Goal: Information Seeking & Learning: Learn about a topic

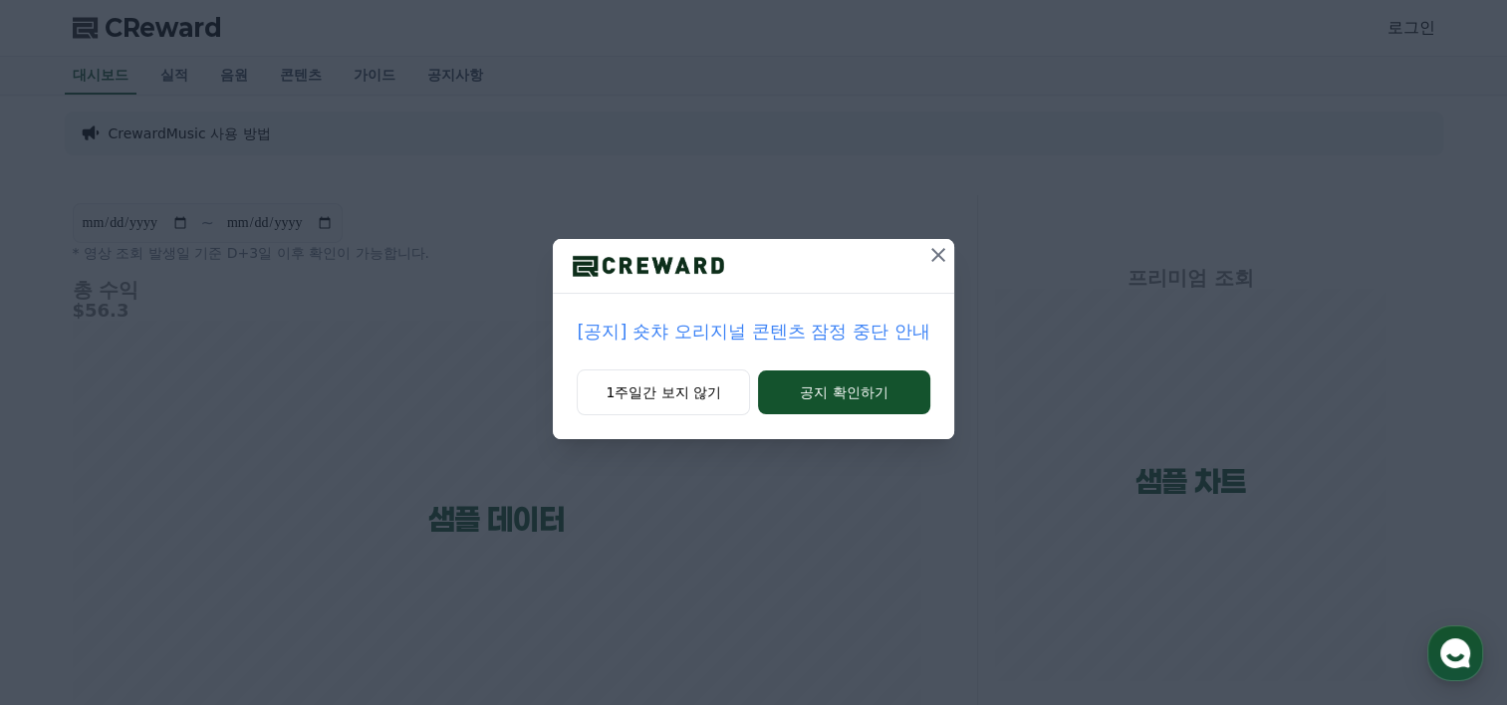
click at [934, 258] on icon at bounding box center [939, 255] width 14 height 14
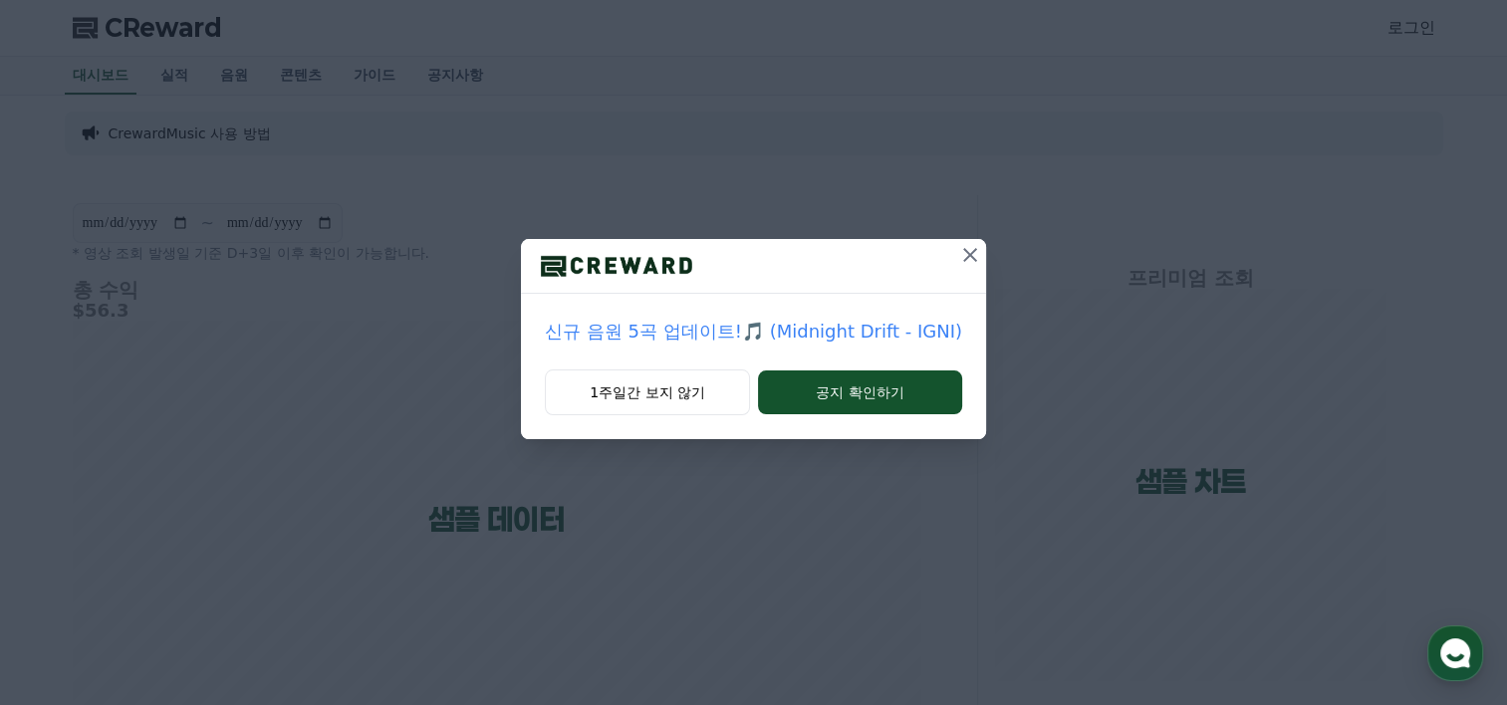
click at [965, 262] on icon at bounding box center [970, 255] width 24 height 24
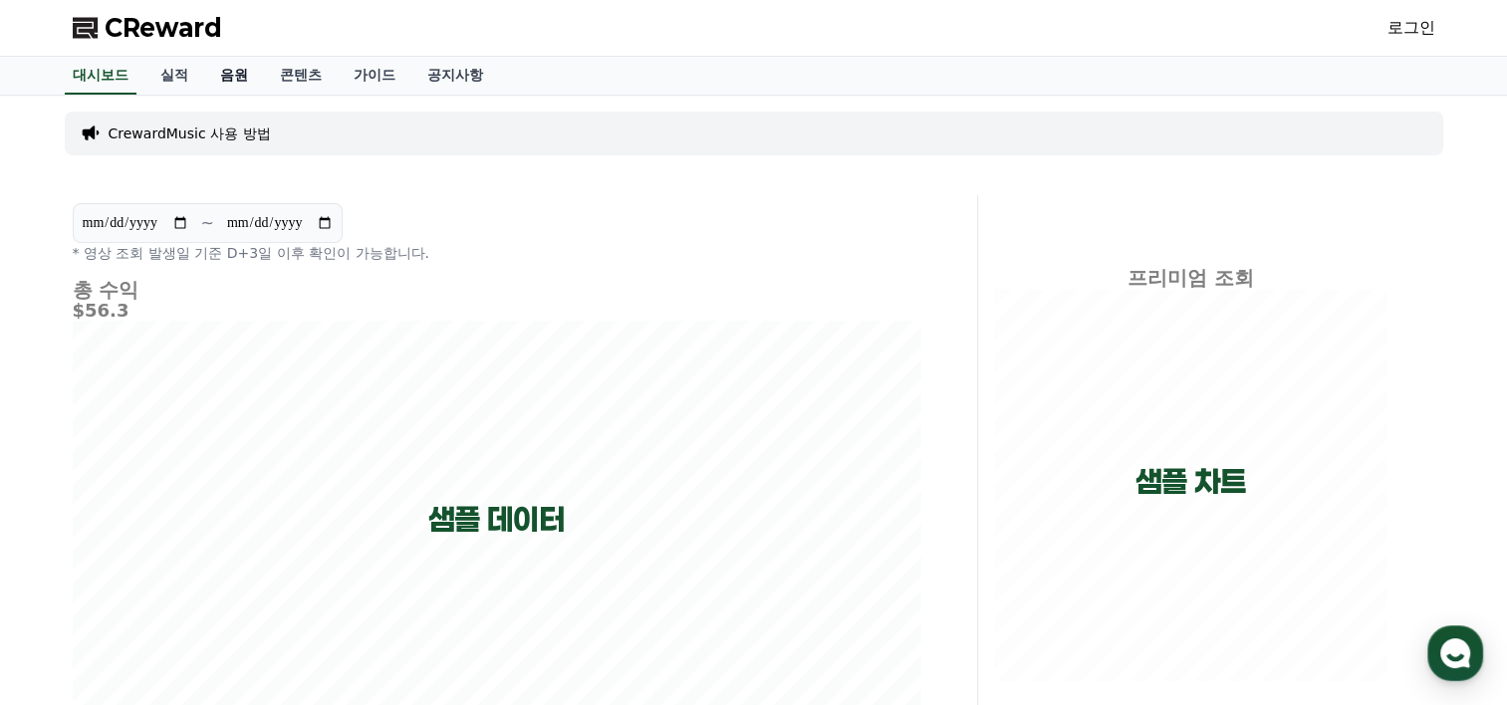
click at [251, 71] on link "음원" at bounding box center [234, 76] width 60 height 38
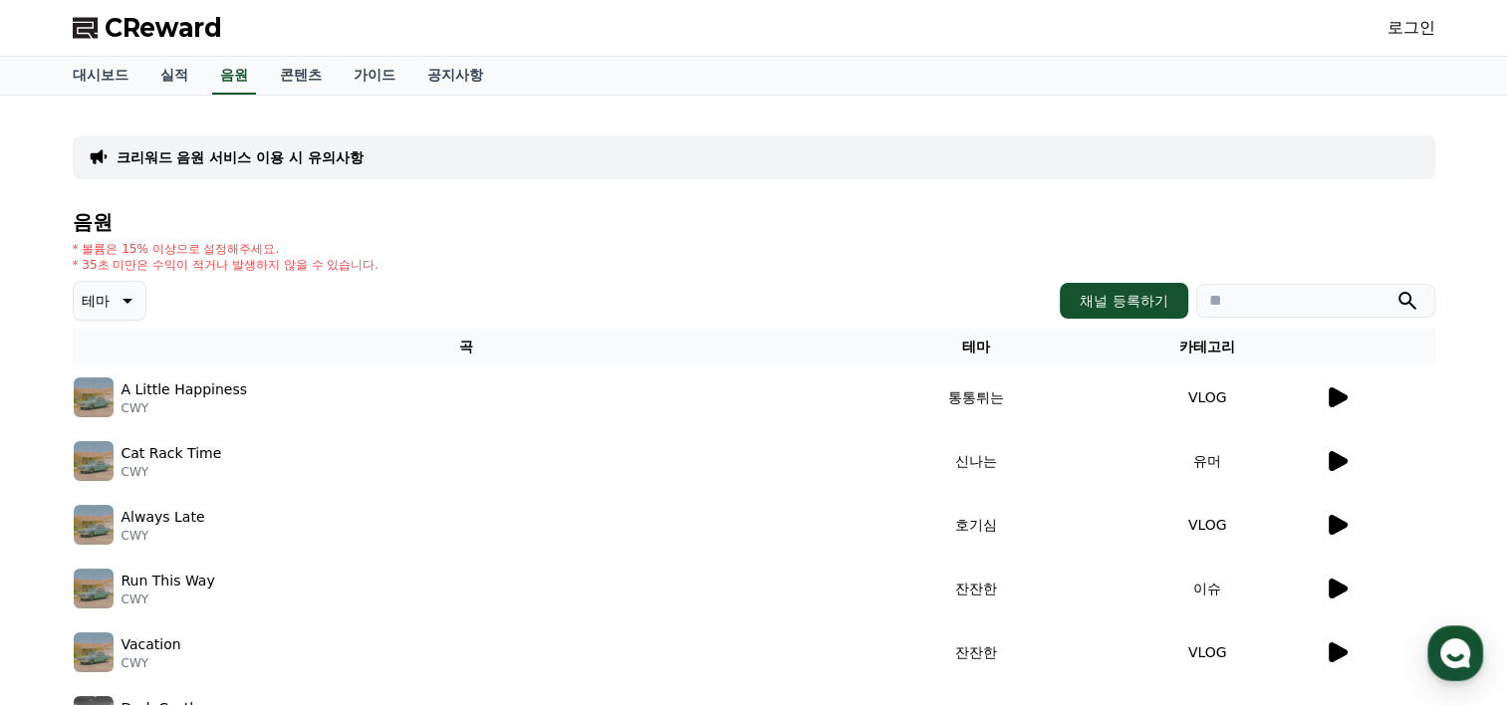
click at [1332, 458] on icon at bounding box center [1338, 461] width 19 height 20
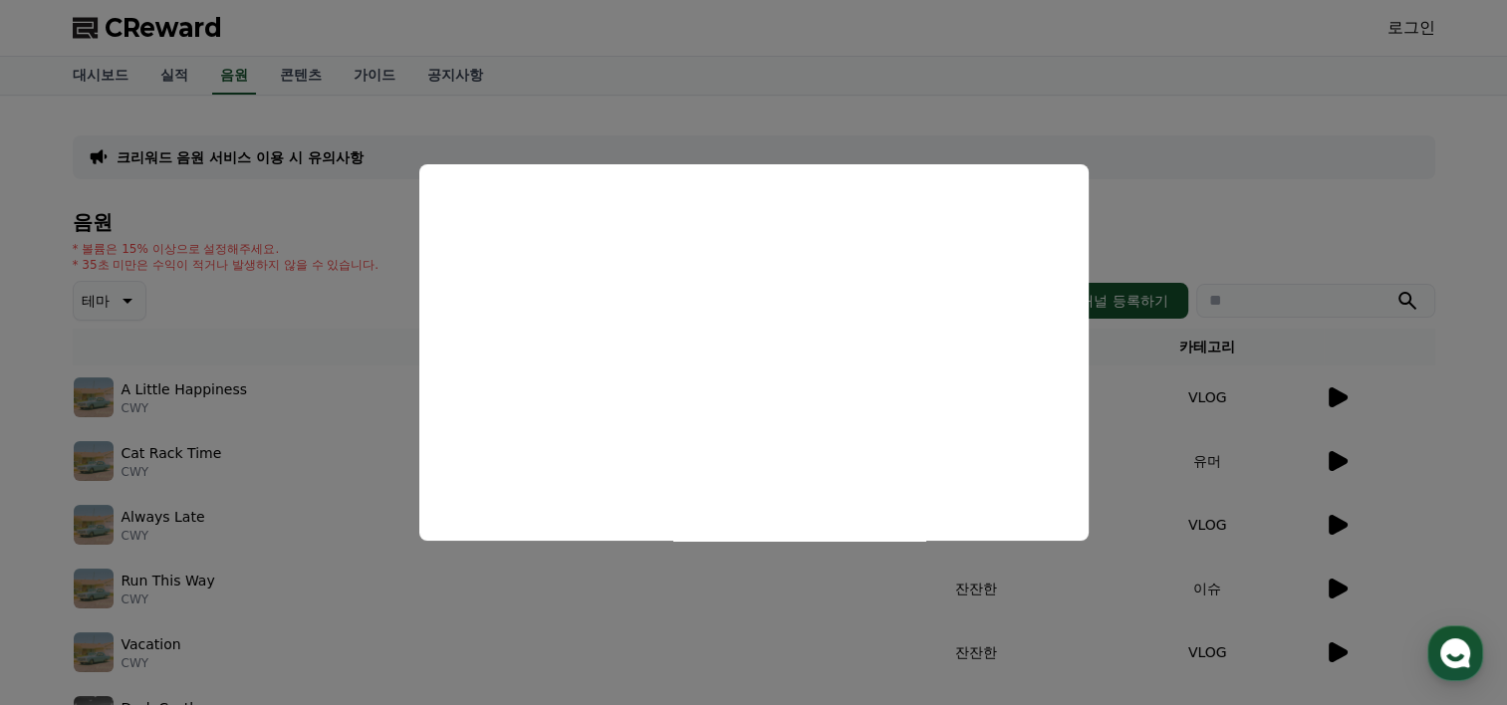
click at [1340, 593] on button "close modal" at bounding box center [753, 352] width 1507 height 705
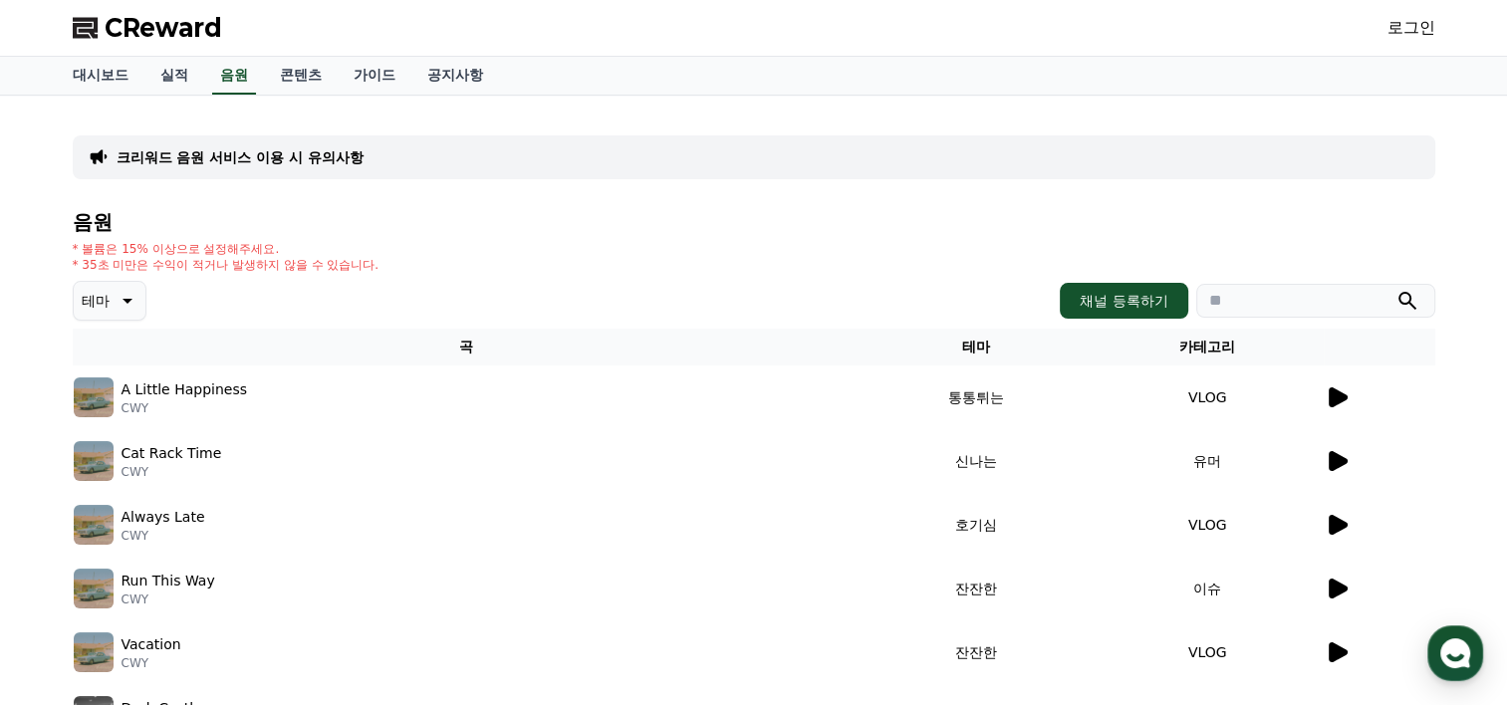
click at [111, 298] on button "테마" at bounding box center [110, 301] width 74 height 40
click at [102, 506] on button "어두운" at bounding box center [105, 509] width 58 height 44
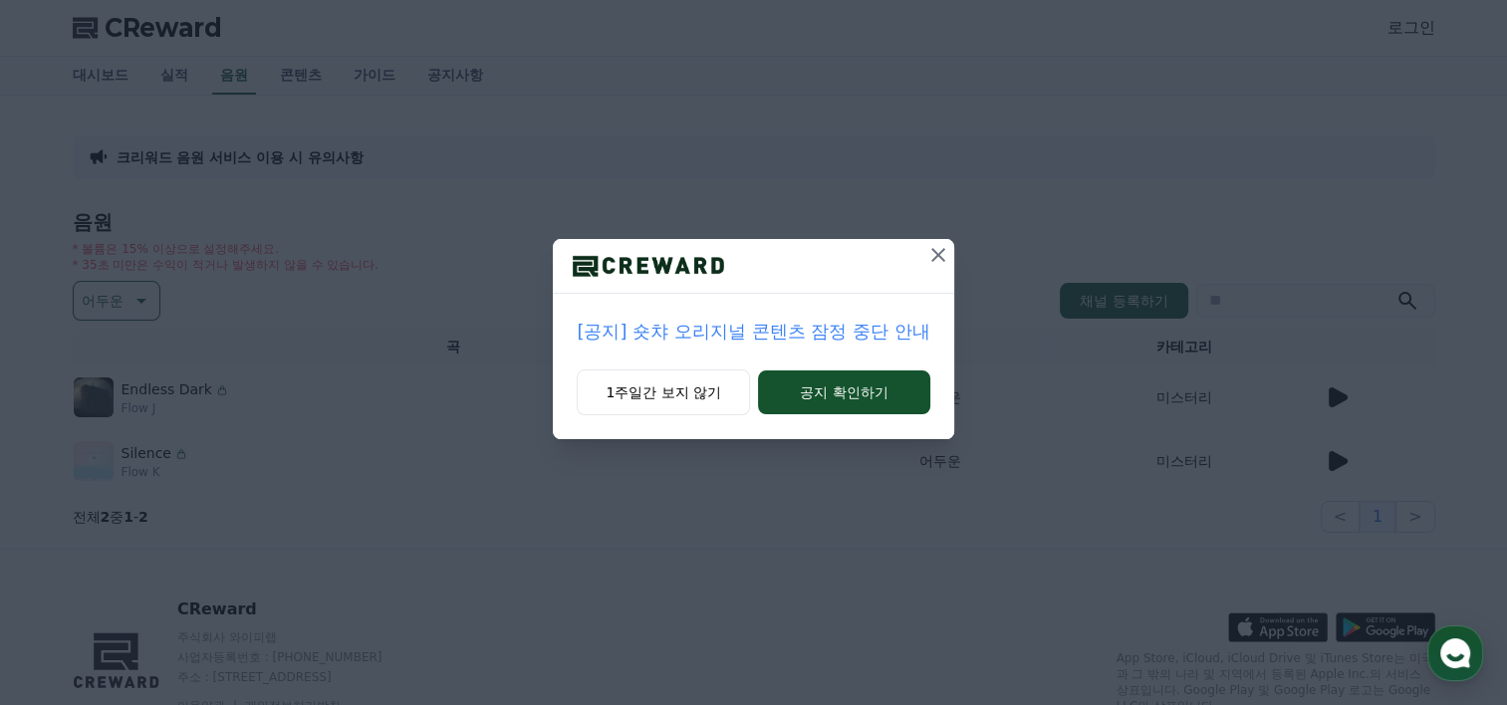
click at [932, 259] on icon at bounding box center [939, 255] width 24 height 24
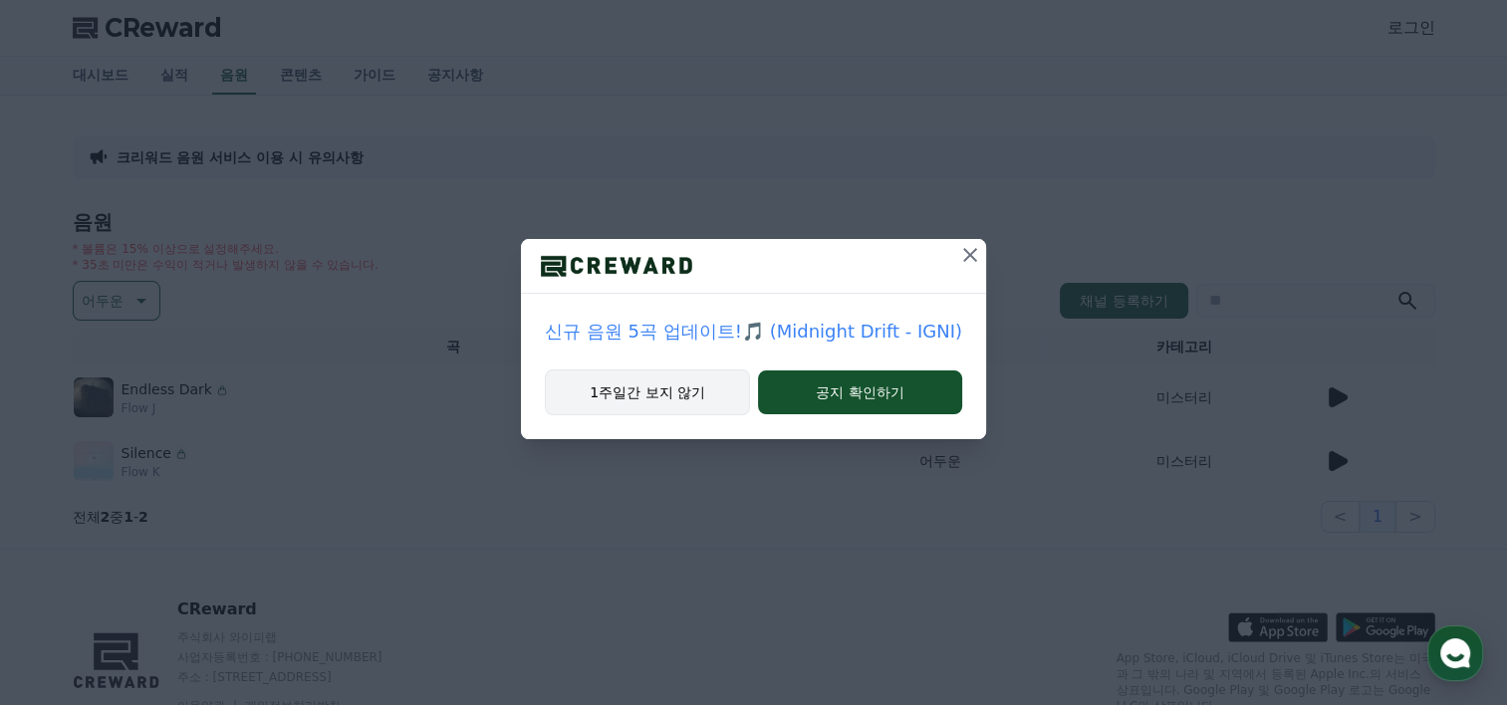
click at [695, 403] on button "1주일간 보지 않기" at bounding box center [647, 393] width 205 height 46
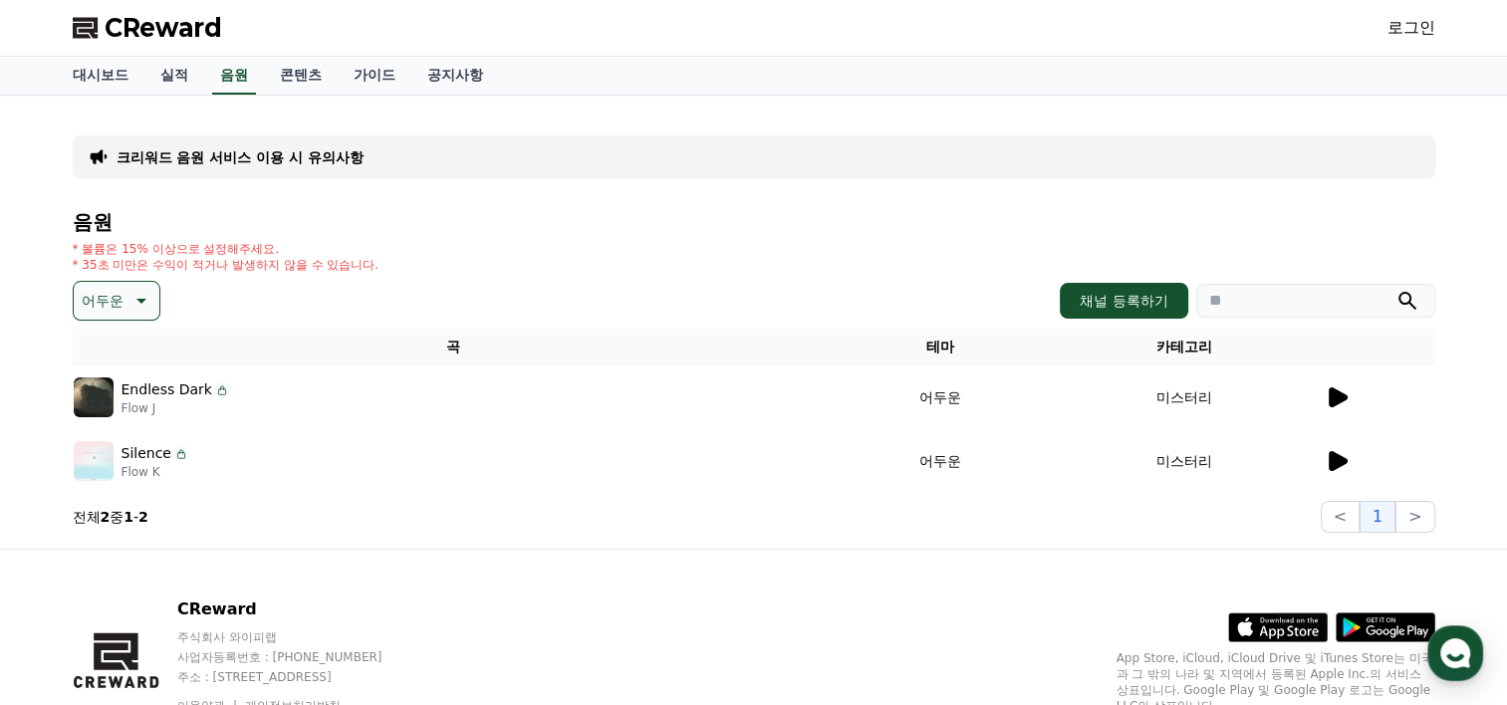
click at [1339, 400] on icon at bounding box center [1338, 398] width 19 height 20
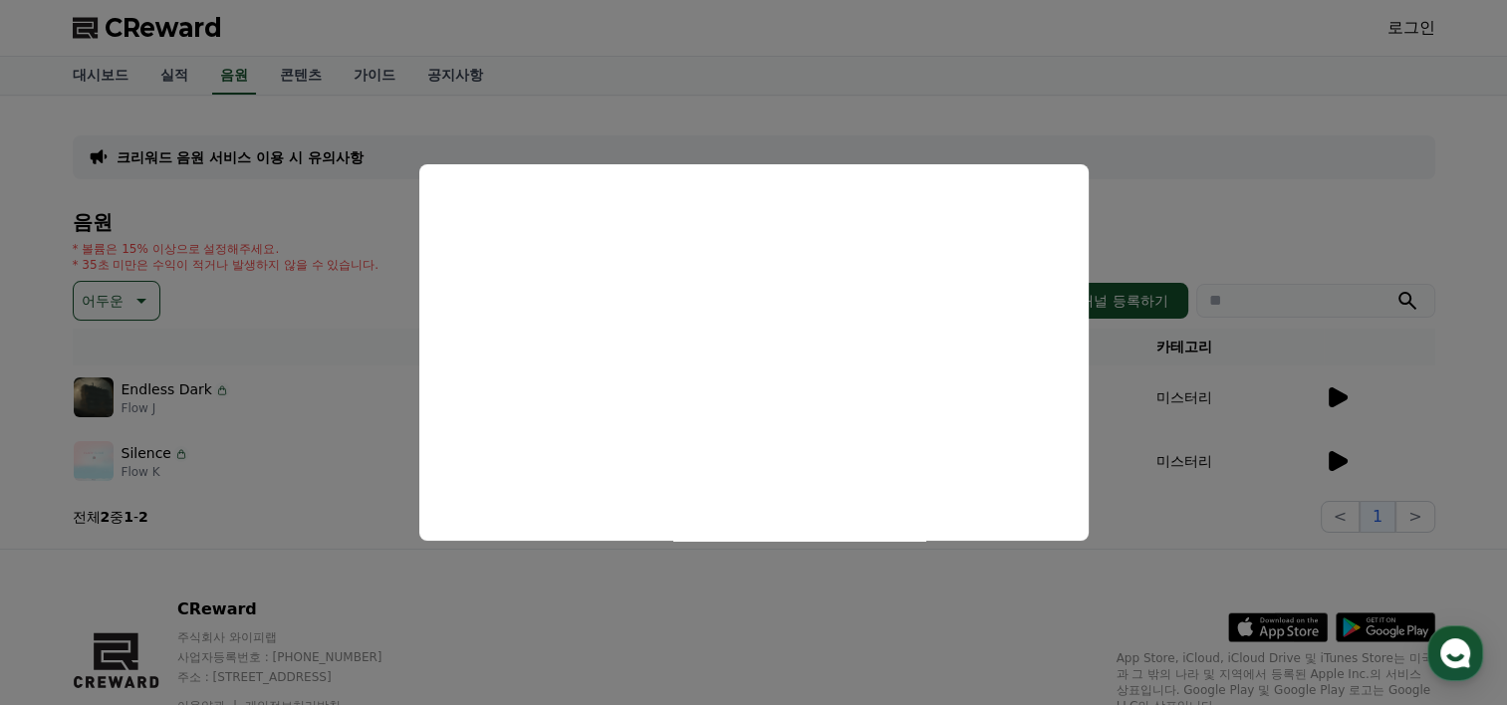
click at [1343, 459] on button "close modal" at bounding box center [753, 352] width 1507 height 705
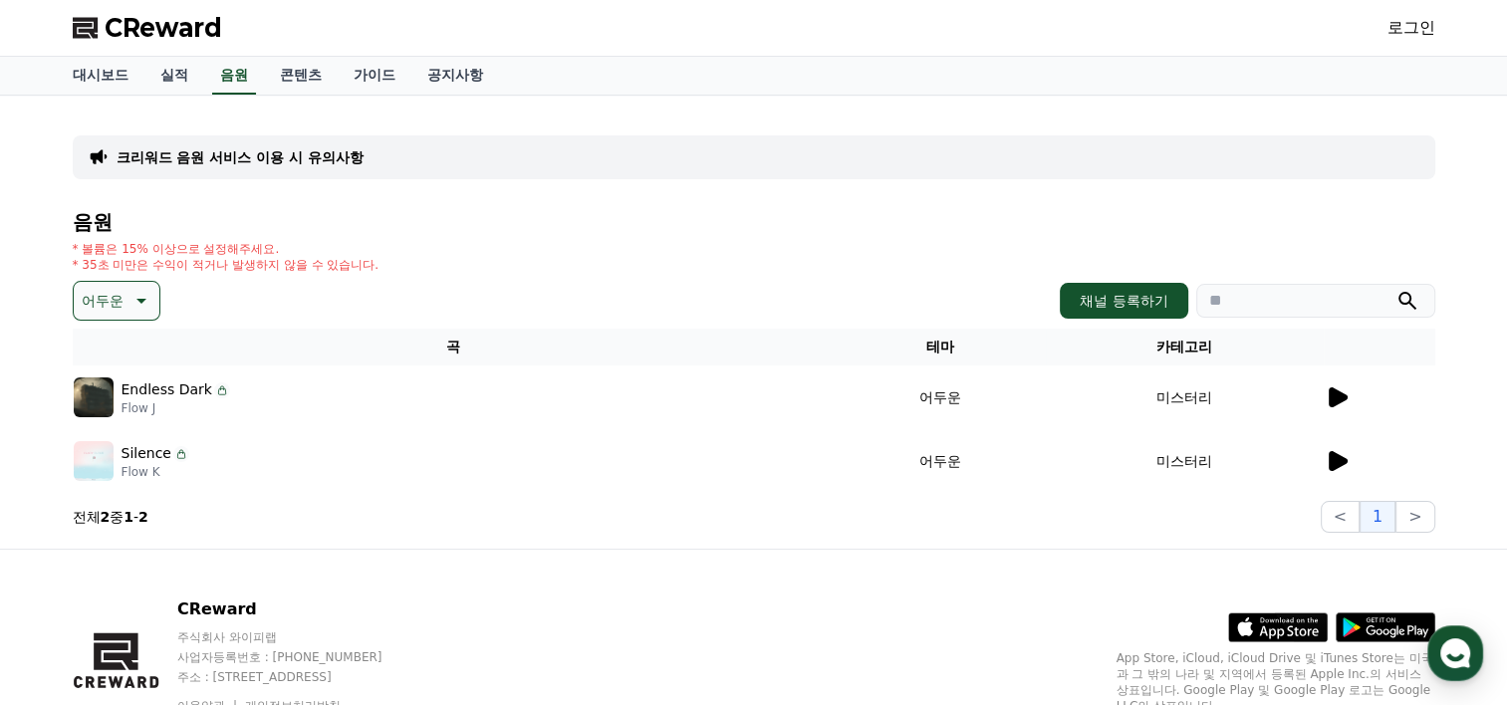
click at [1341, 457] on icon at bounding box center [1338, 461] width 19 height 20
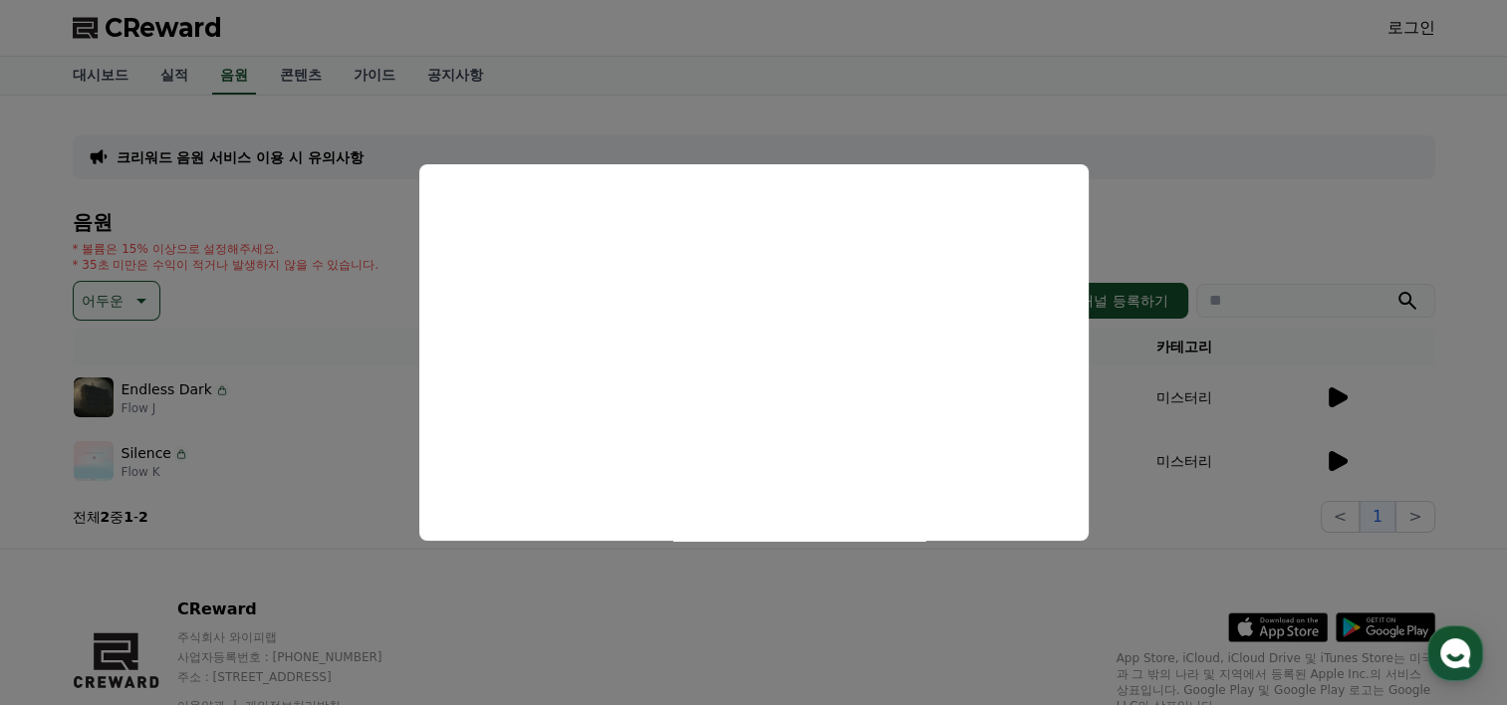
click at [1130, 575] on button "close modal" at bounding box center [753, 352] width 1507 height 705
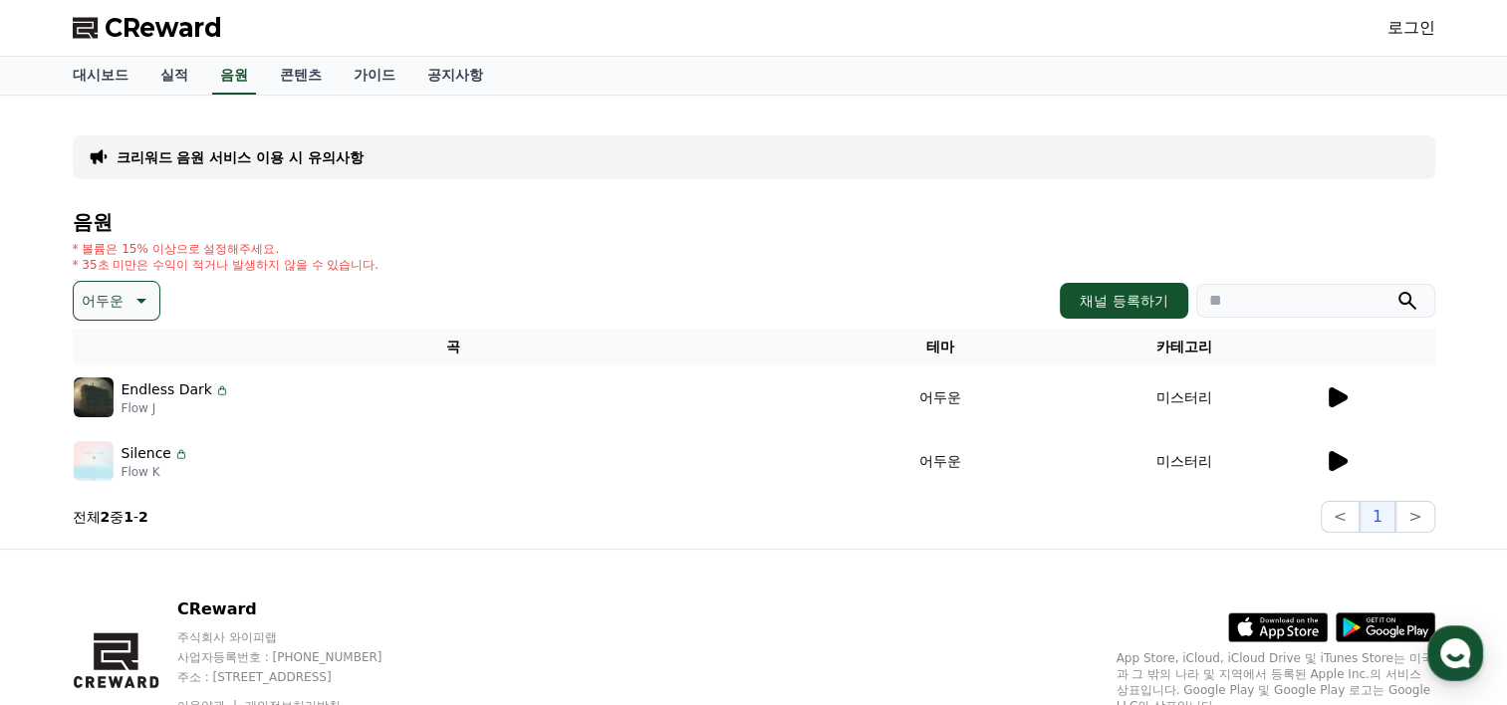
click at [1325, 463] on icon at bounding box center [1337, 461] width 24 height 24
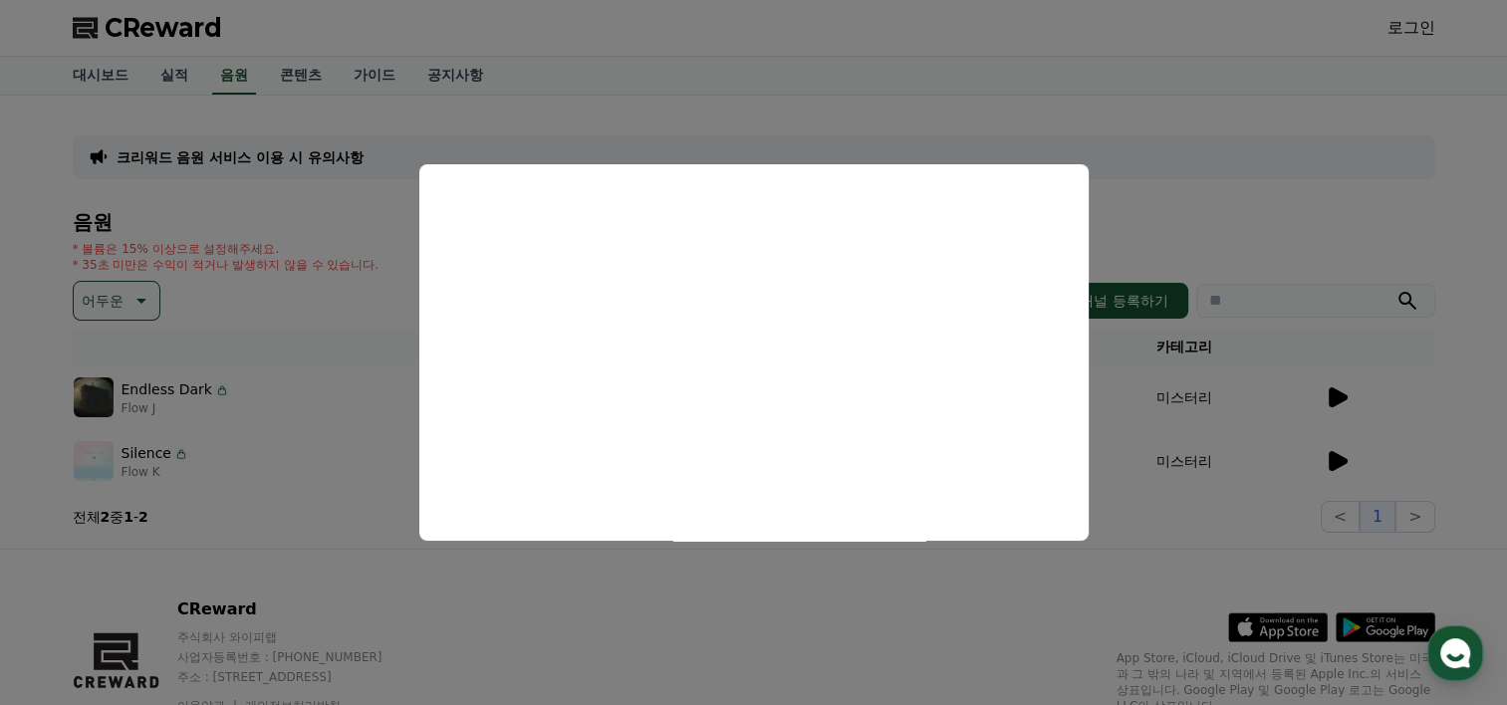
click at [1386, 458] on button "close modal" at bounding box center [753, 352] width 1507 height 705
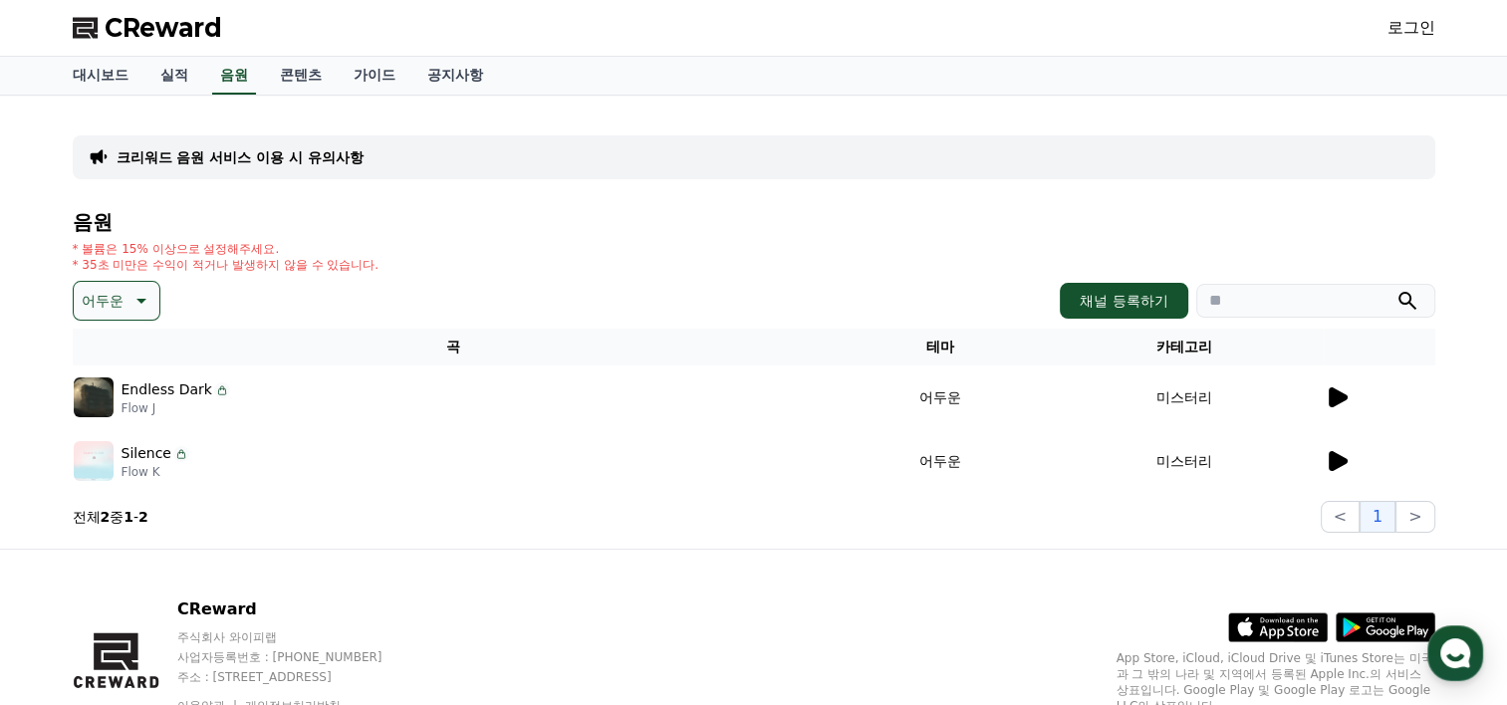
click at [1415, 460] on div at bounding box center [1380, 461] width 110 height 24
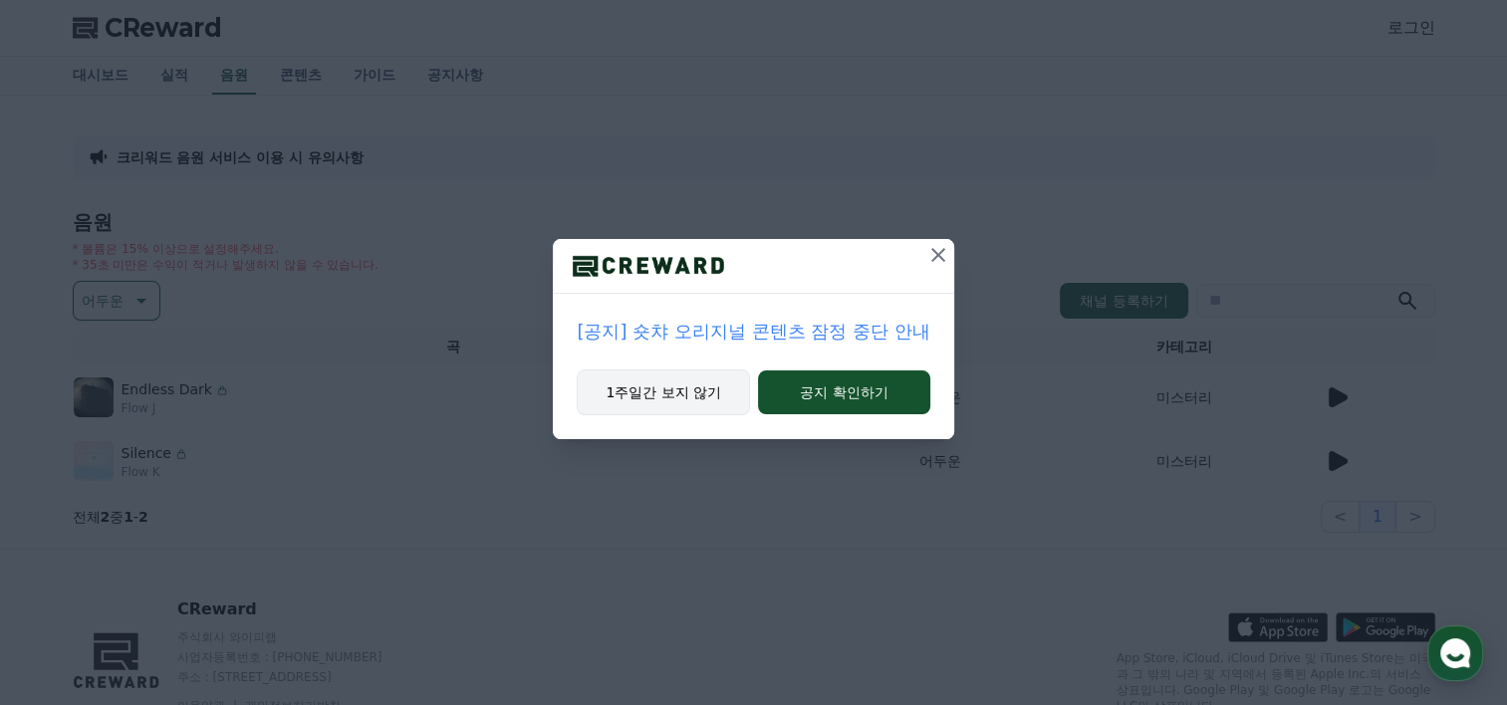
click at [618, 407] on button "1주일간 보지 않기" at bounding box center [663, 393] width 173 height 46
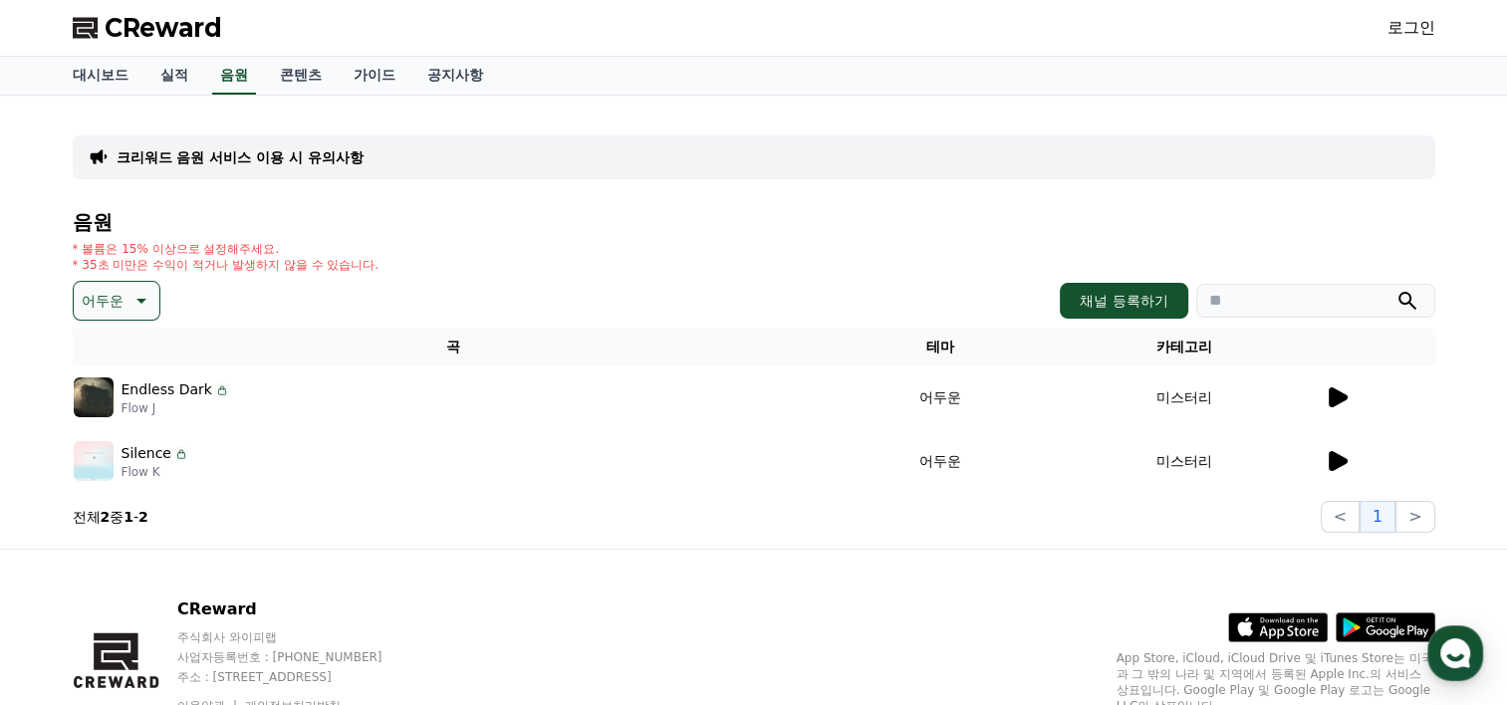
click at [123, 458] on p "Silence" at bounding box center [147, 453] width 50 height 21
click at [88, 458] on img at bounding box center [94, 461] width 40 height 40
click at [147, 467] on p "Flow K" at bounding box center [156, 472] width 68 height 16
click at [1423, 457] on div at bounding box center [1380, 461] width 110 height 24
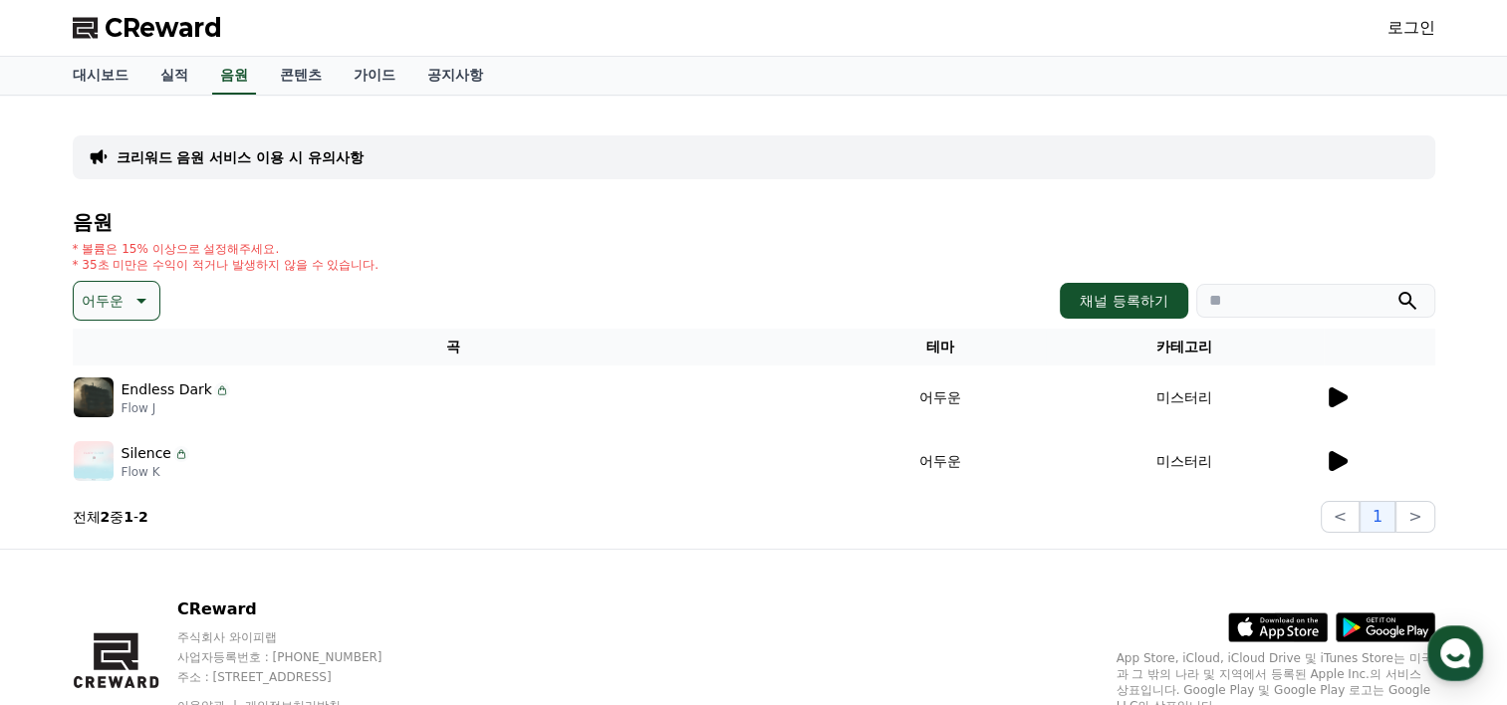
click at [1334, 463] on icon at bounding box center [1338, 461] width 19 height 20
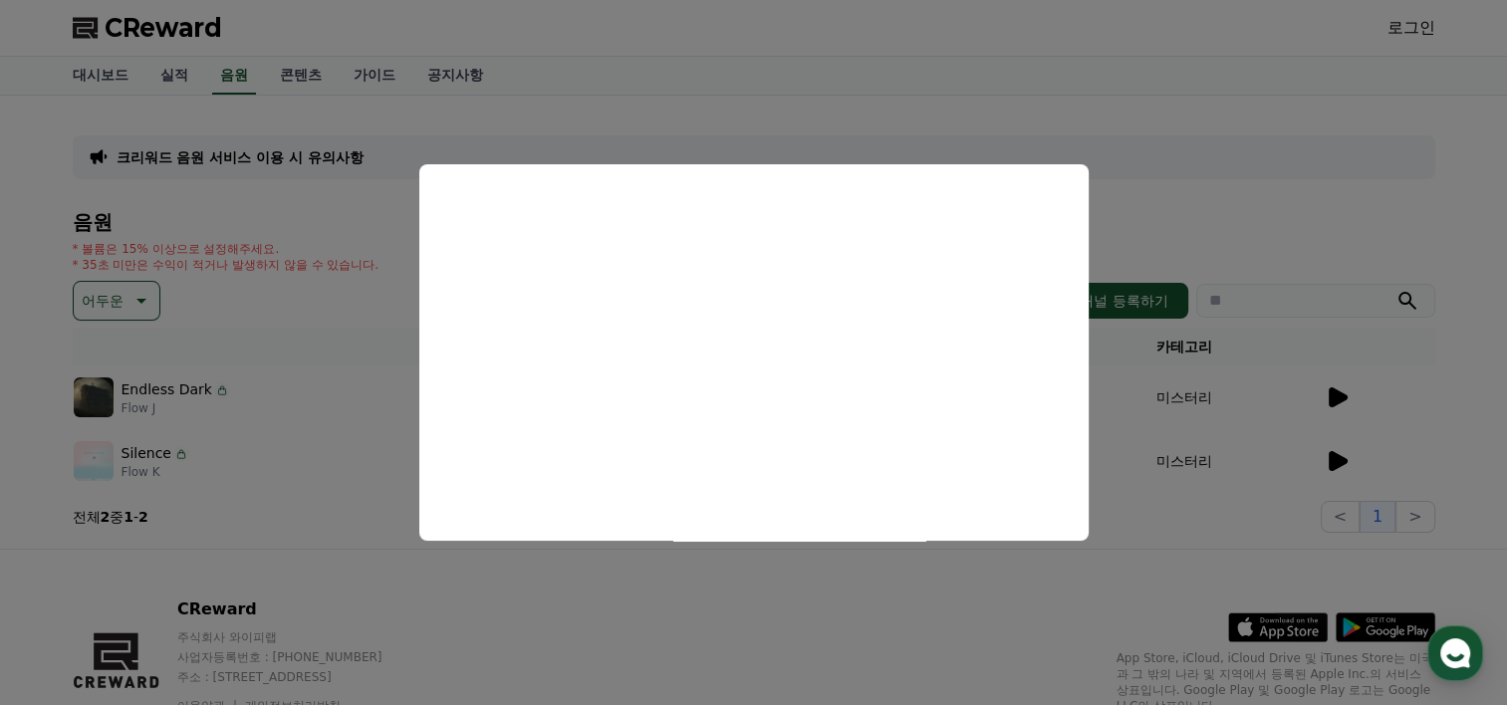
click at [1195, 528] on button "close modal" at bounding box center [753, 352] width 1507 height 705
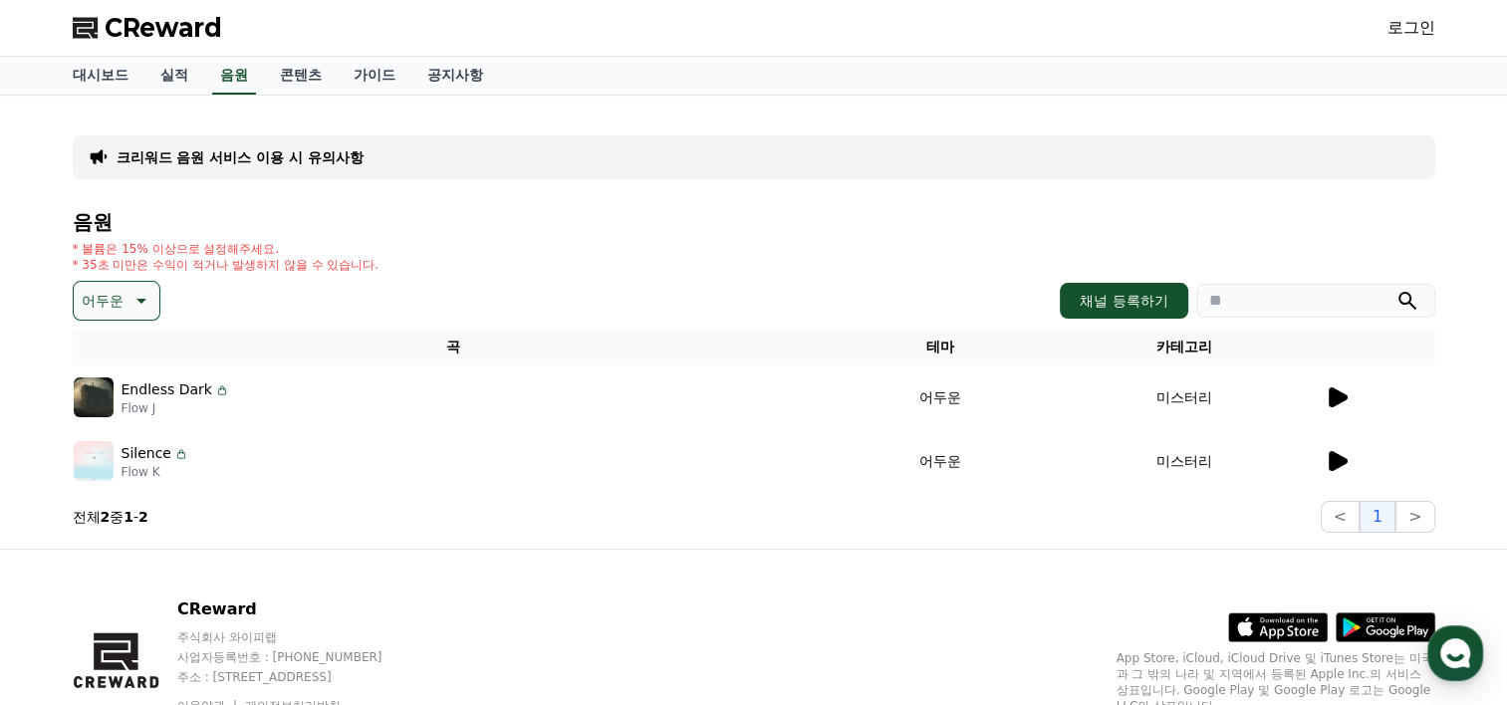
click at [111, 306] on p "어두운" at bounding box center [103, 301] width 42 height 28
click at [112, 410] on button "환상적인" at bounding box center [112, 406] width 72 height 44
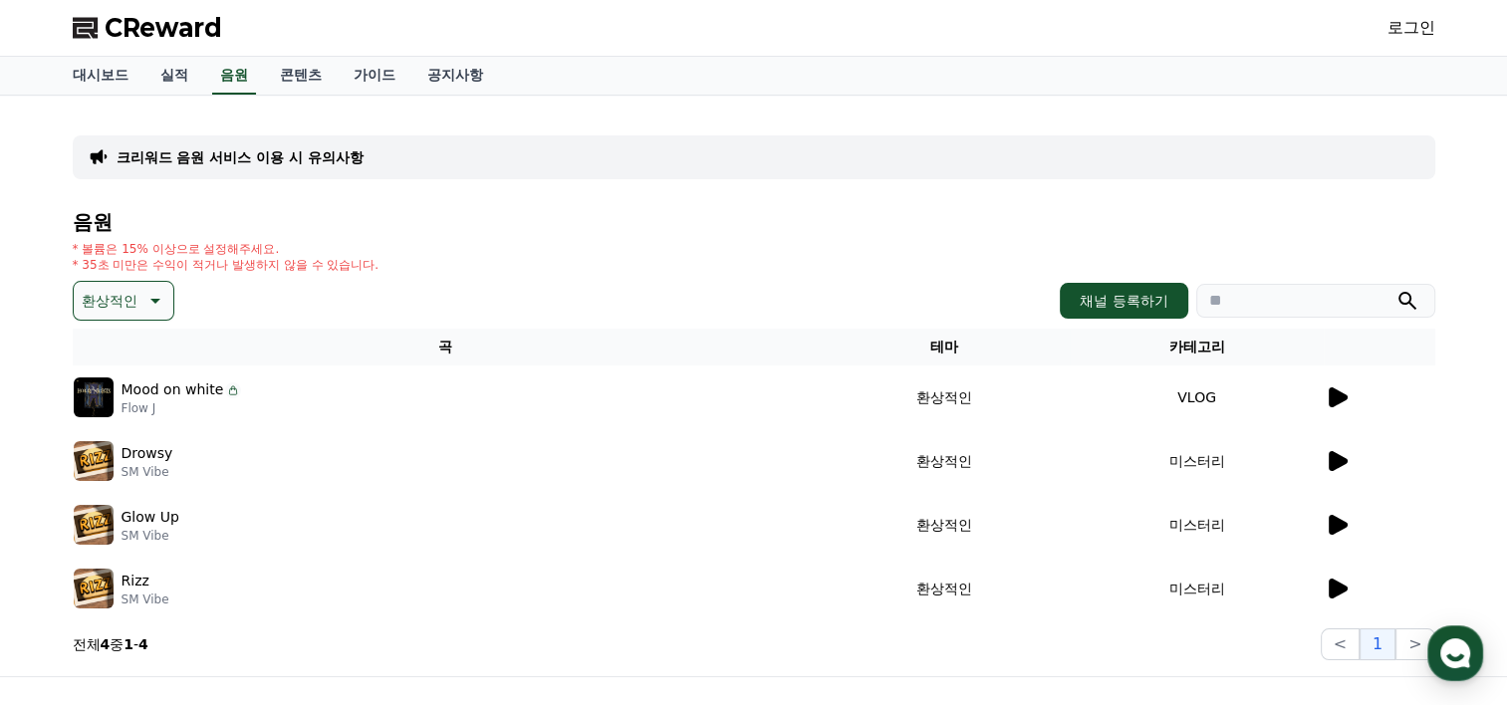
click at [227, 154] on p "크리워드 음원 서비스 이용 시 유의사항" at bounding box center [240, 157] width 247 height 20
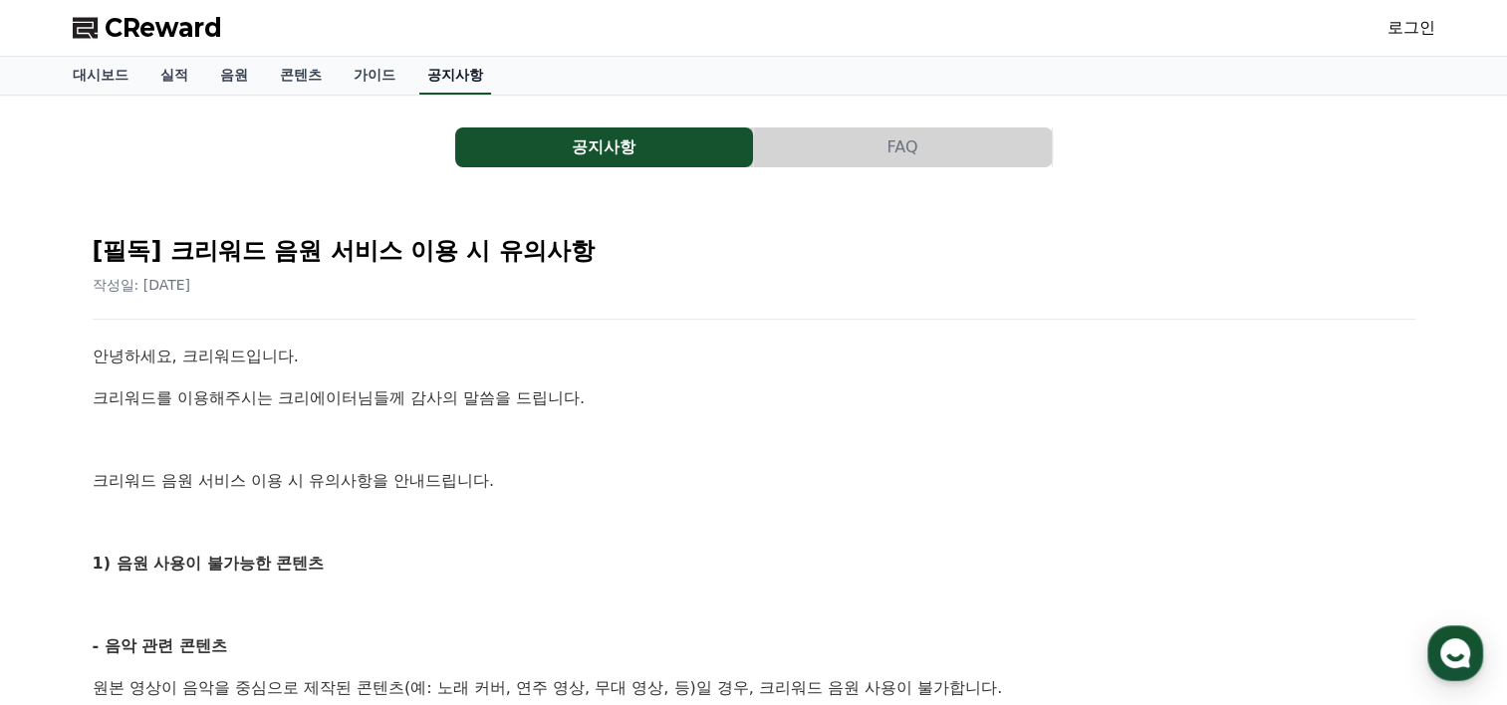
click at [444, 72] on link "공지사항" at bounding box center [455, 76] width 72 height 38
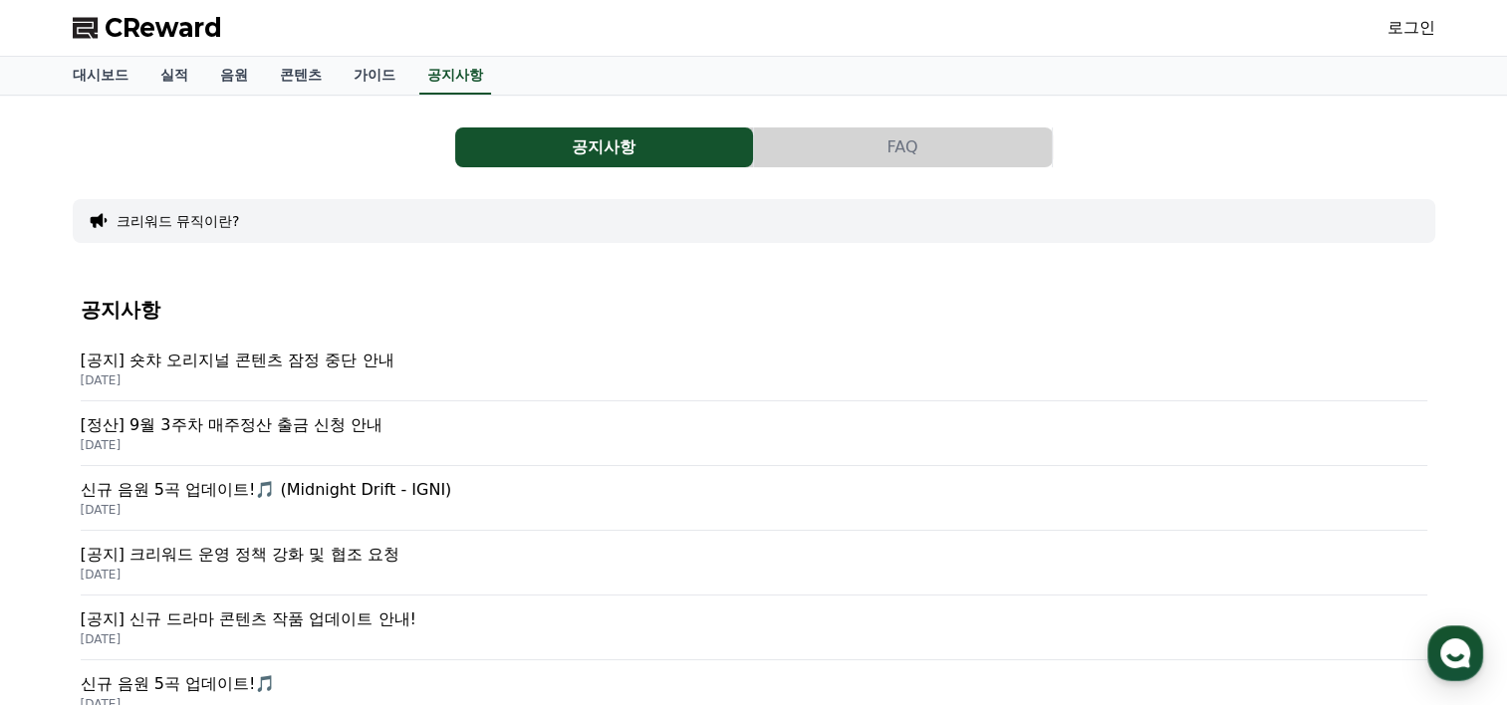
click at [168, 484] on p "신규 음원 5곡 업데이트!🎵 (Midnight Drift - IGNI)" at bounding box center [754, 490] width 1347 height 24
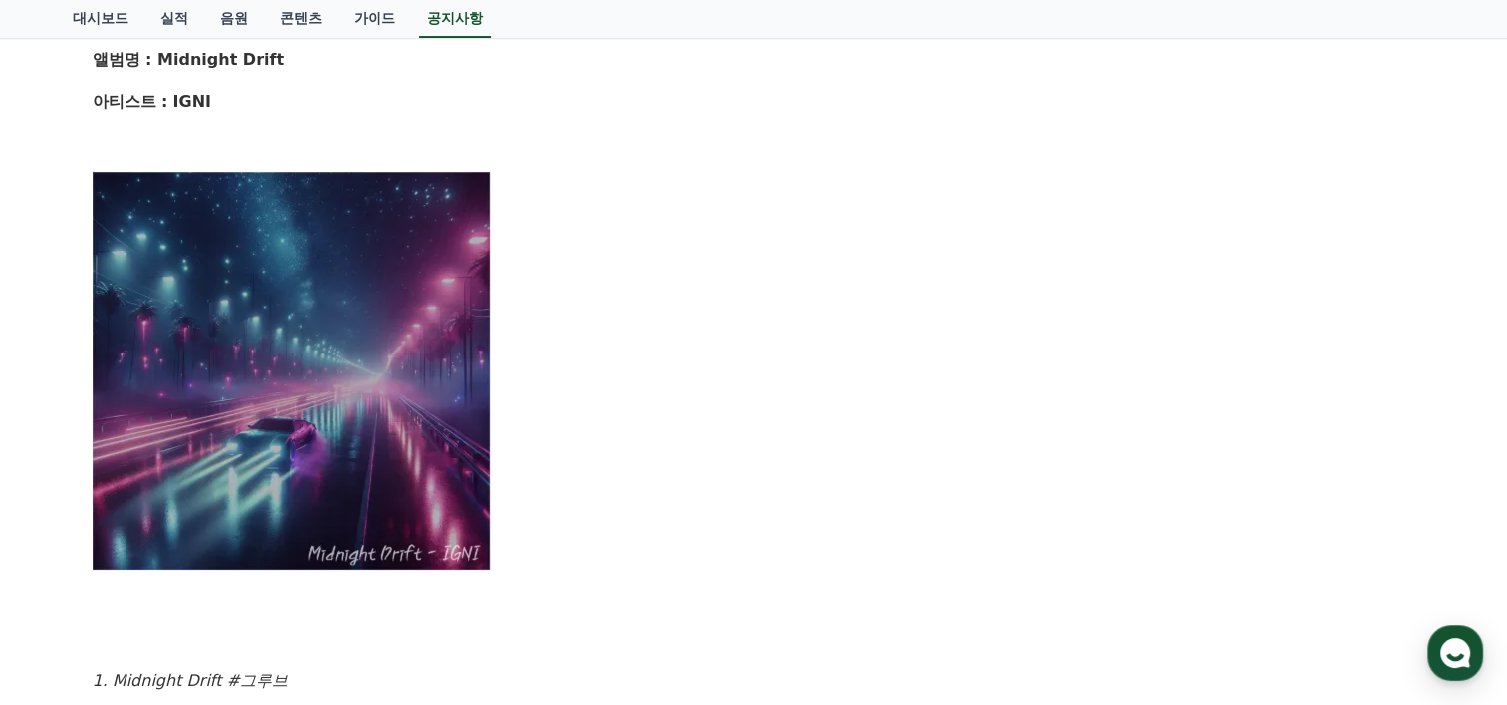
scroll to position [464, 0]
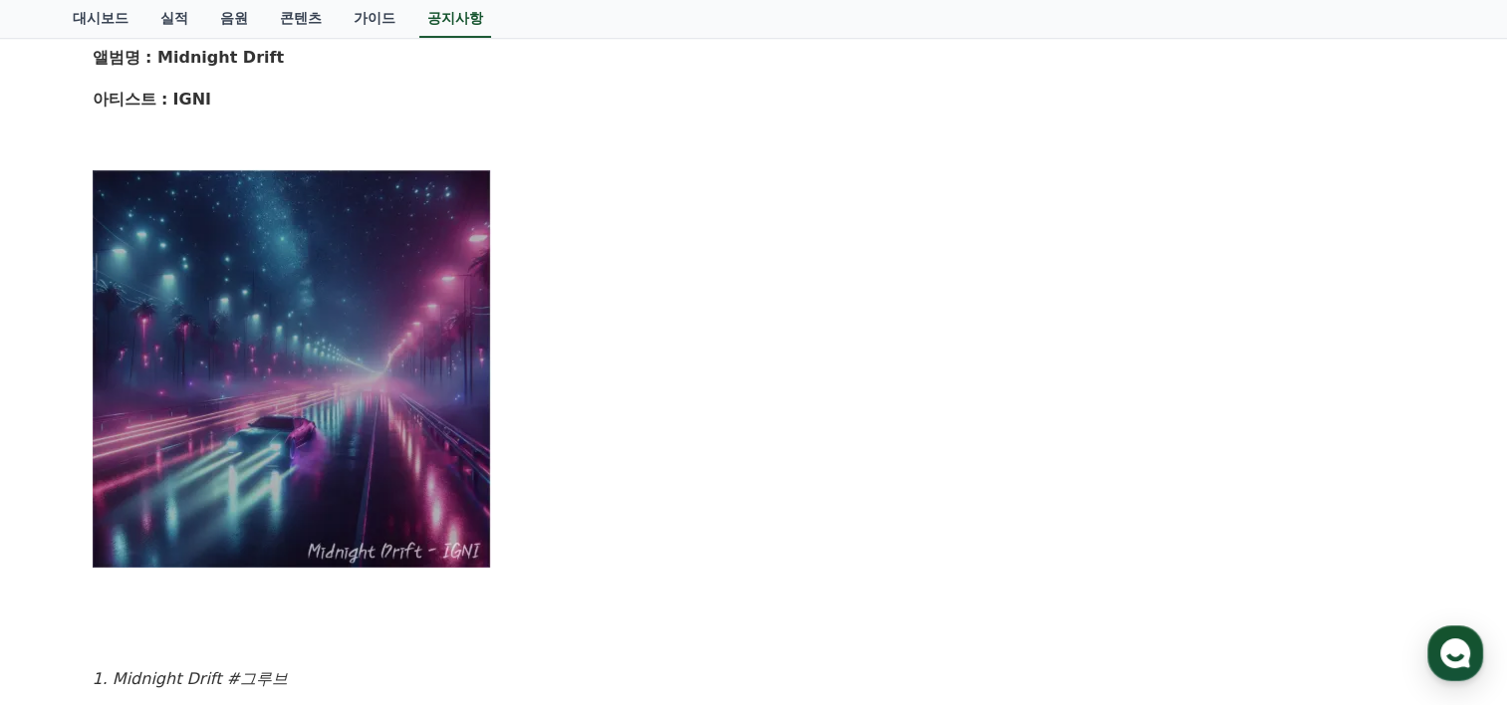
click at [290, 363] on img at bounding box center [292, 368] width 399 height 399
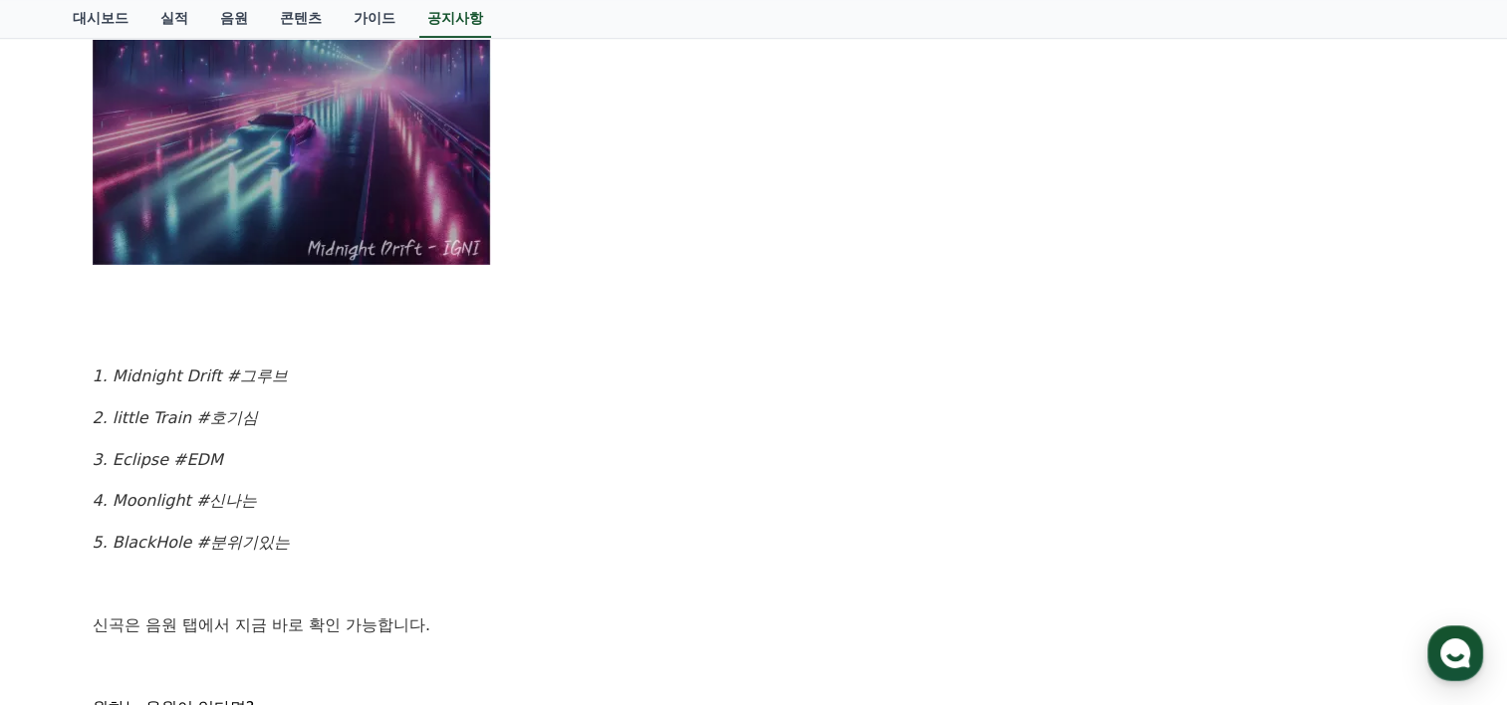
scroll to position [930, 0]
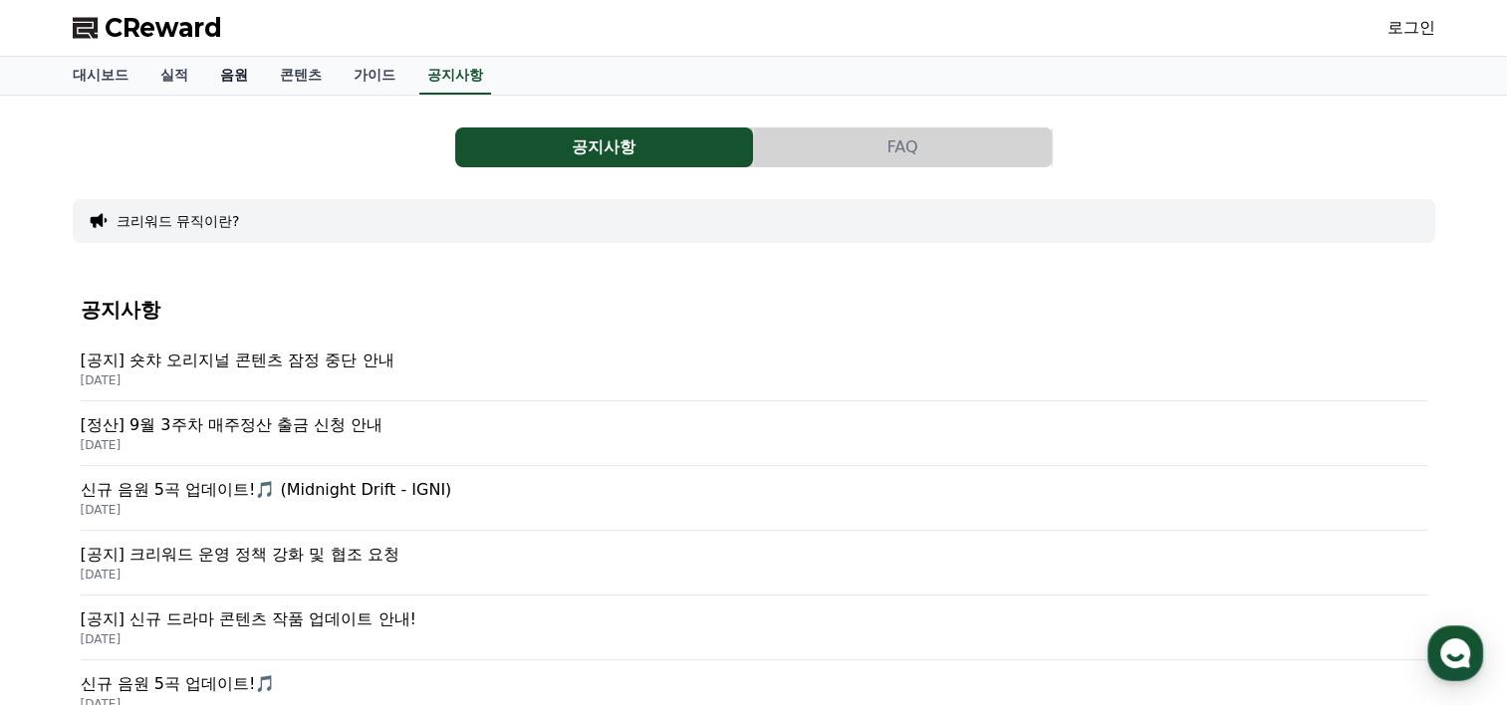
click at [226, 78] on link "음원" at bounding box center [234, 76] width 60 height 38
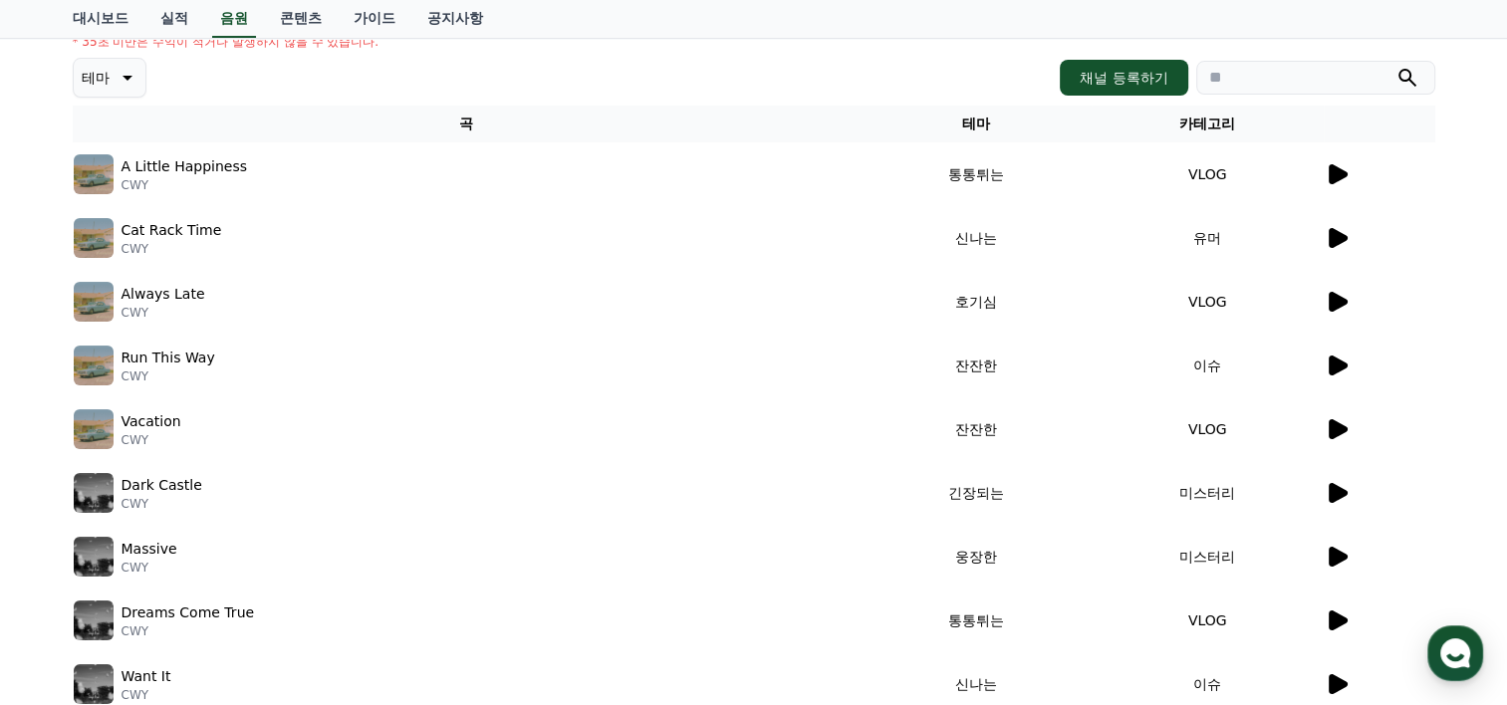
scroll to position [464, 0]
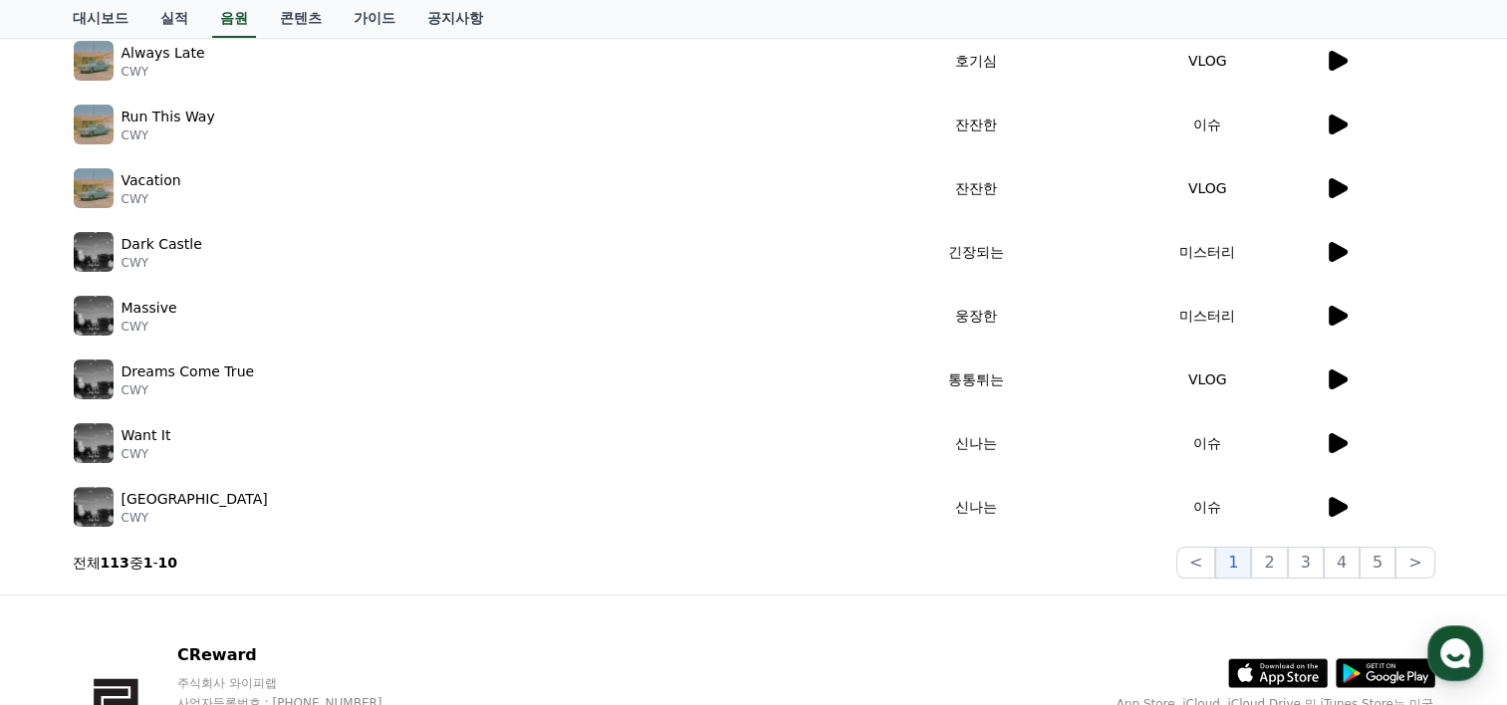
click at [1337, 505] on icon at bounding box center [1338, 507] width 19 height 20
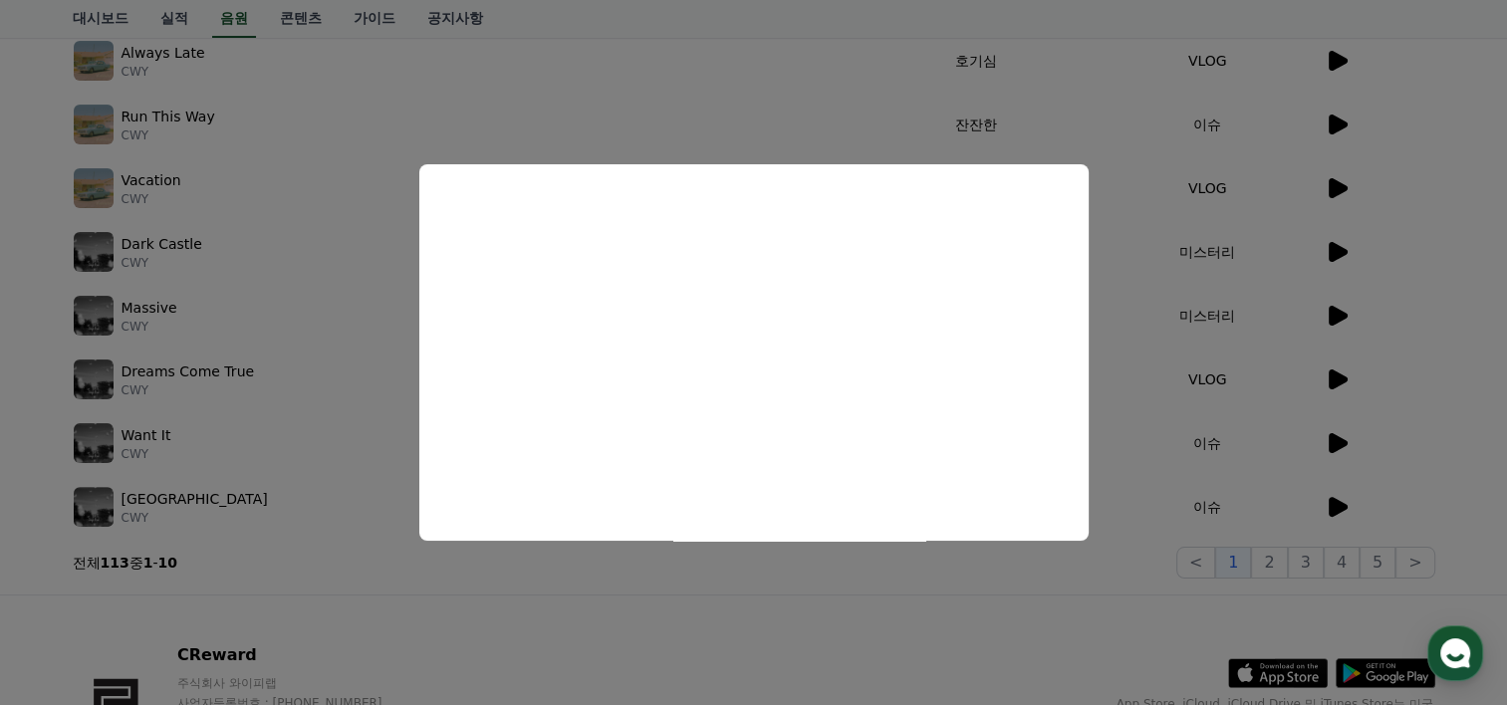
click at [1277, 562] on button "close modal" at bounding box center [753, 352] width 1507 height 705
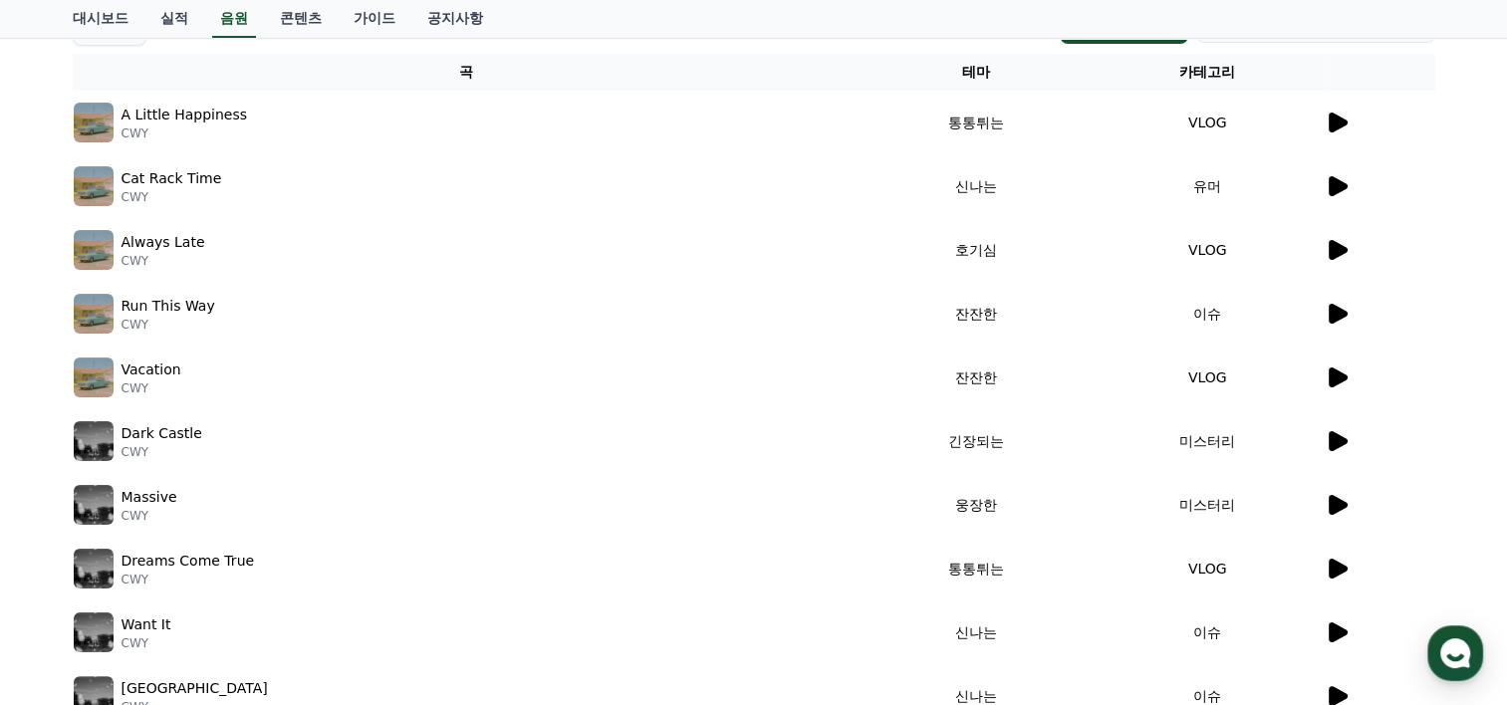
scroll to position [0, 0]
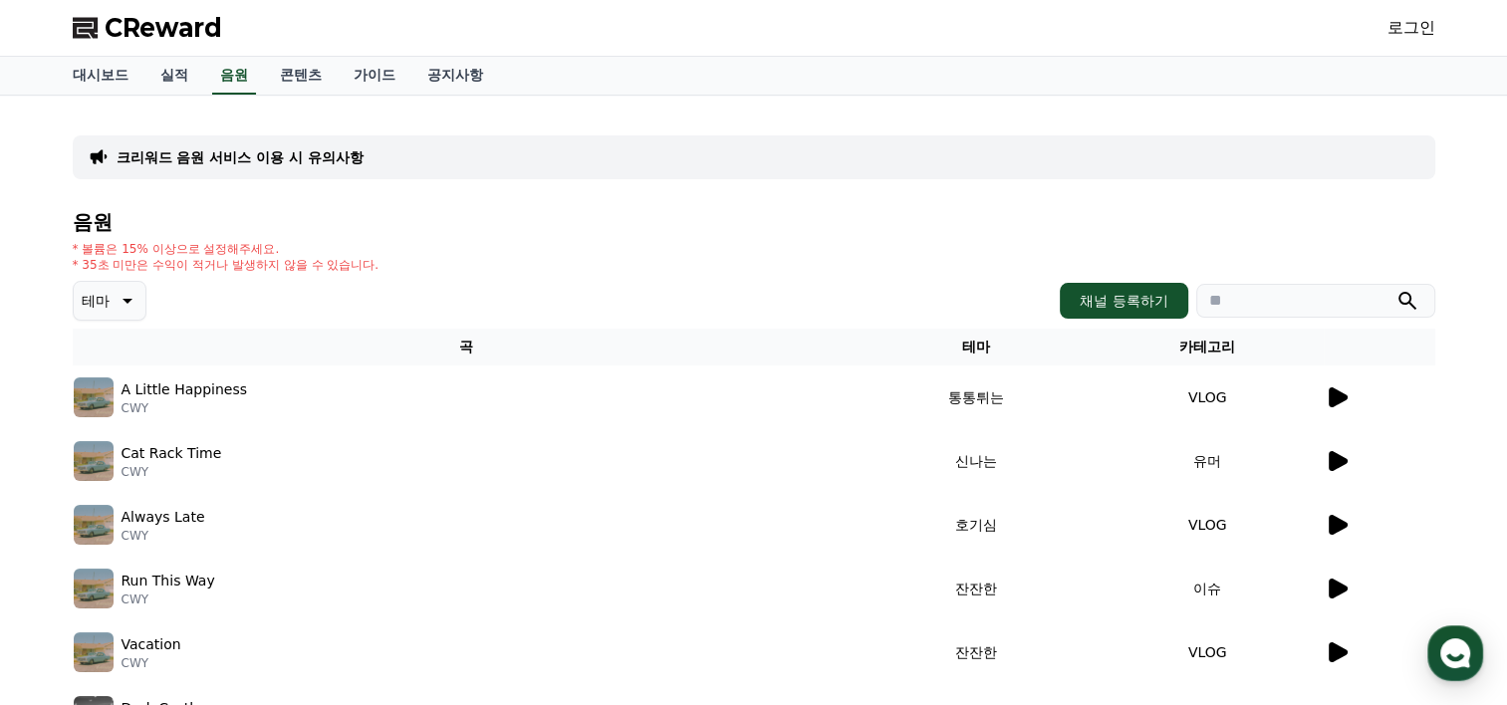
click at [1195, 403] on td "VLOG" at bounding box center [1208, 398] width 232 height 64
click at [922, 387] on td "통통튀는" at bounding box center [976, 398] width 232 height 64
click at [1384, 394] on div at bounding box center [1380, 398] width 110 height 24
click at [1443, 403] on div "크리워드 음원 서비스 이용 시 유의사항 음원 * 볼륨은 15% 이상으로 설정해주세요. * 35초 미만은 수익이 적거나 발생하지 않을 수 있습니…" at bounding box center [754, 577] width 1395 height 963
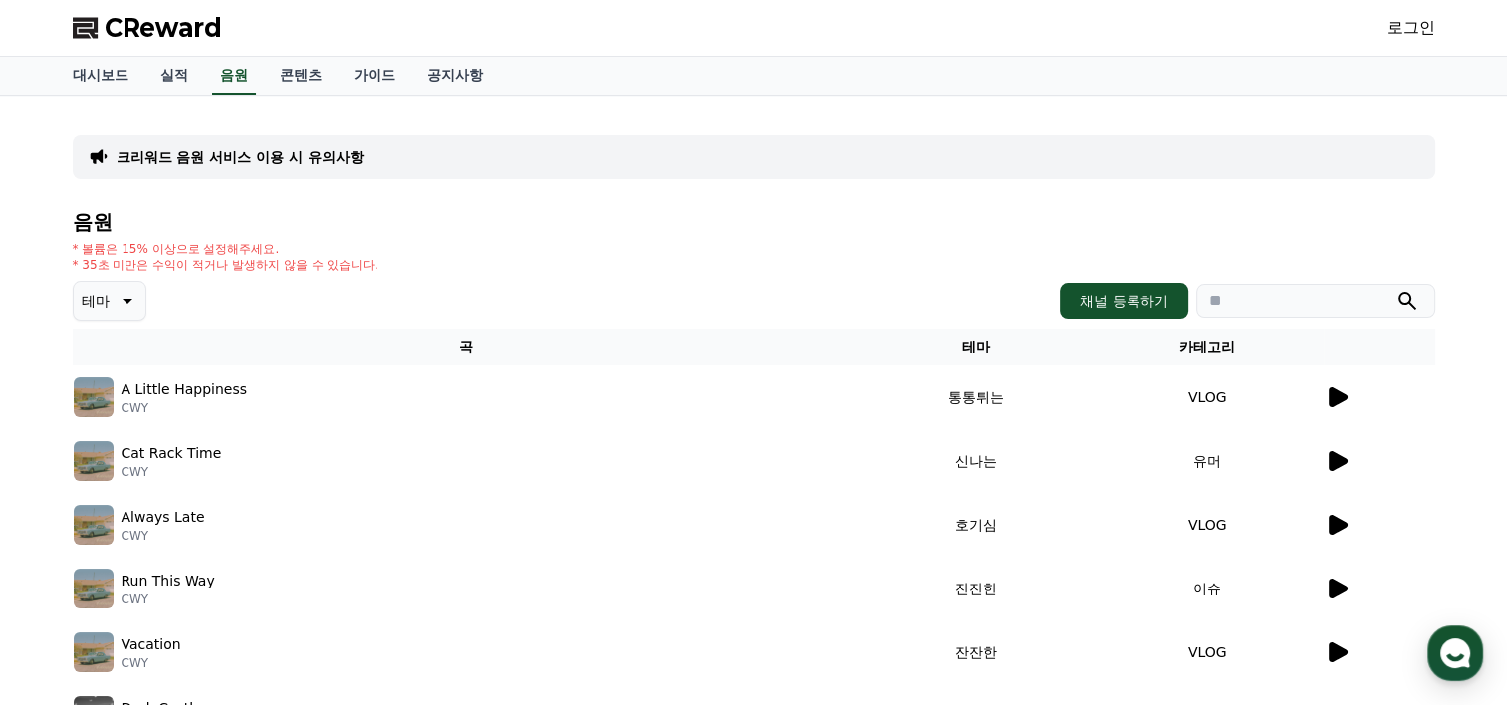
click at [141, 402] on p "CWY" at bounding box center [185, 409] width 127 height 16
click at [96, 399] on img at bounding box center [94, 398] width 40 height 40
drag, startPoint x: 97, startPoint y: 398, endPoint x: 1138, endPoint y: 444, distance: 1042.2
click at [1138, 444] on td "유머" at bounding box center [1208, 461] width 232 height 64
click at [1417, 18] on link "로그인" at bounding box center [1412, 28] width 48 height 24
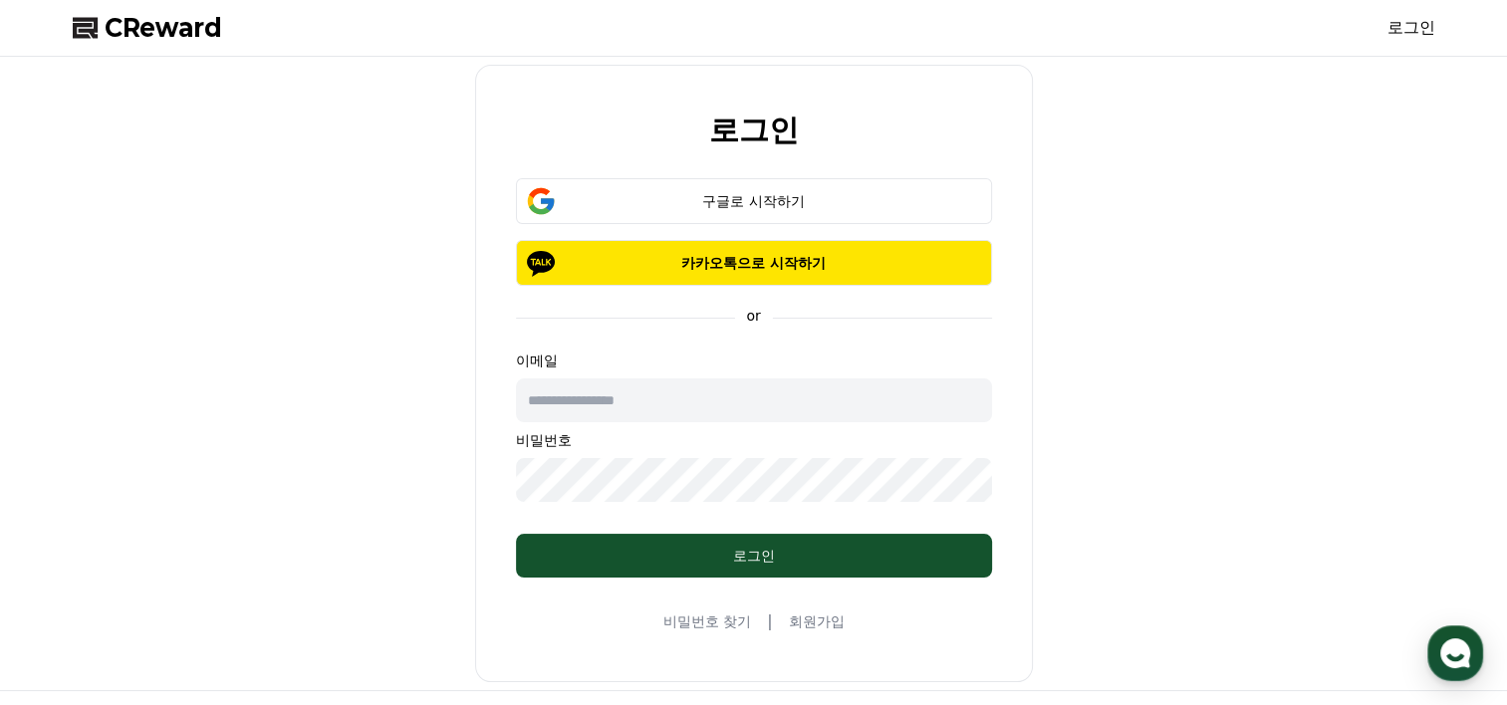
type input "**********"
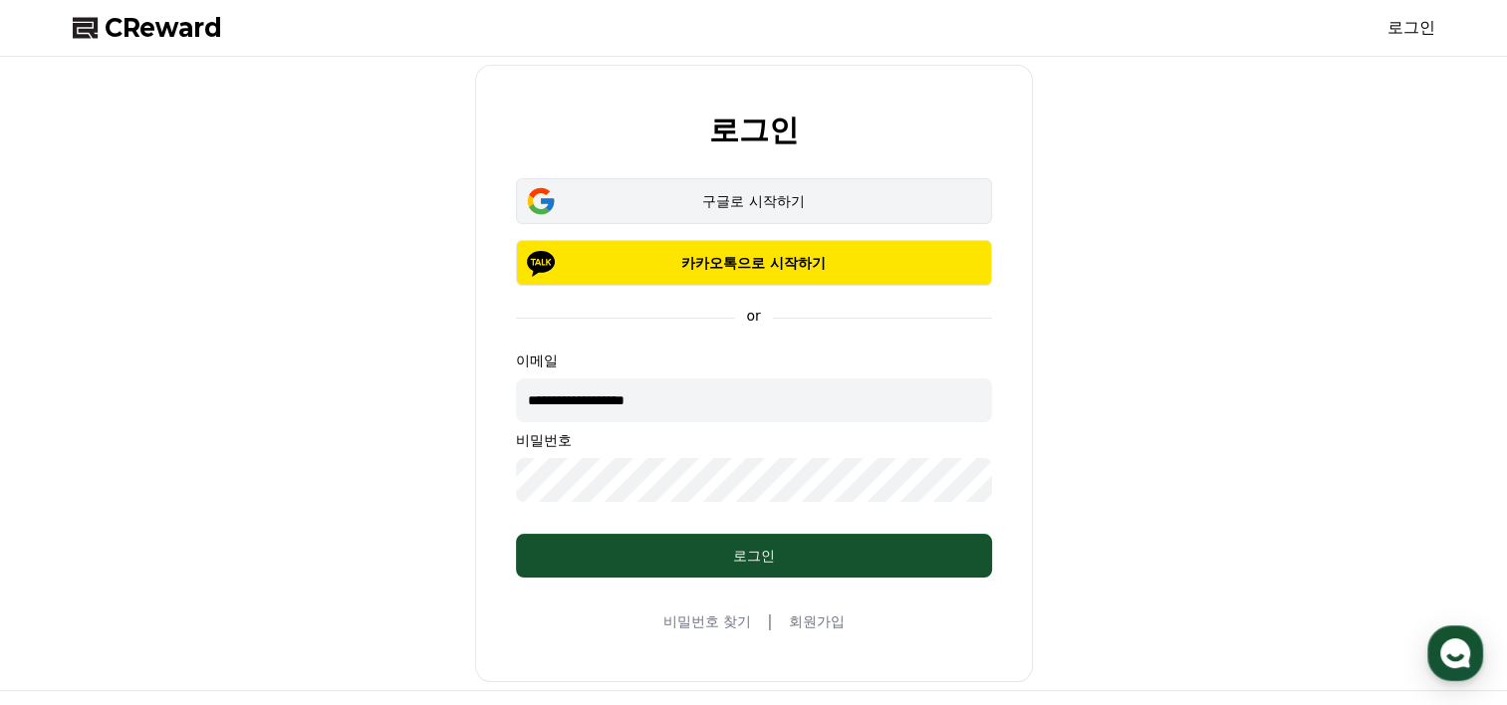
click at [705, 214] on button "구글로 시작하기" at bounding box center [754, 201] width 476 height 46
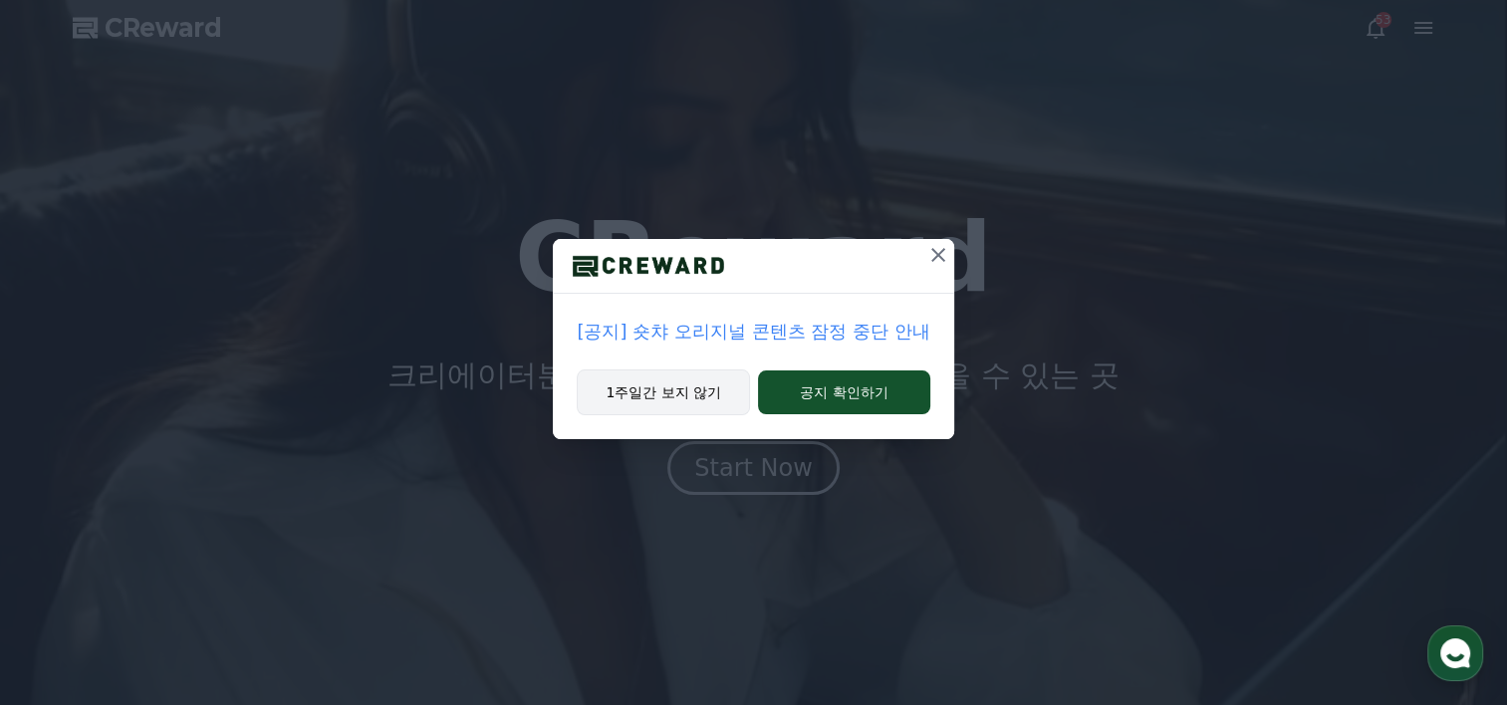
click at [676, 401] on button "1주일간 보지 않기" at bounding box center [663, 393] width 173 height 46
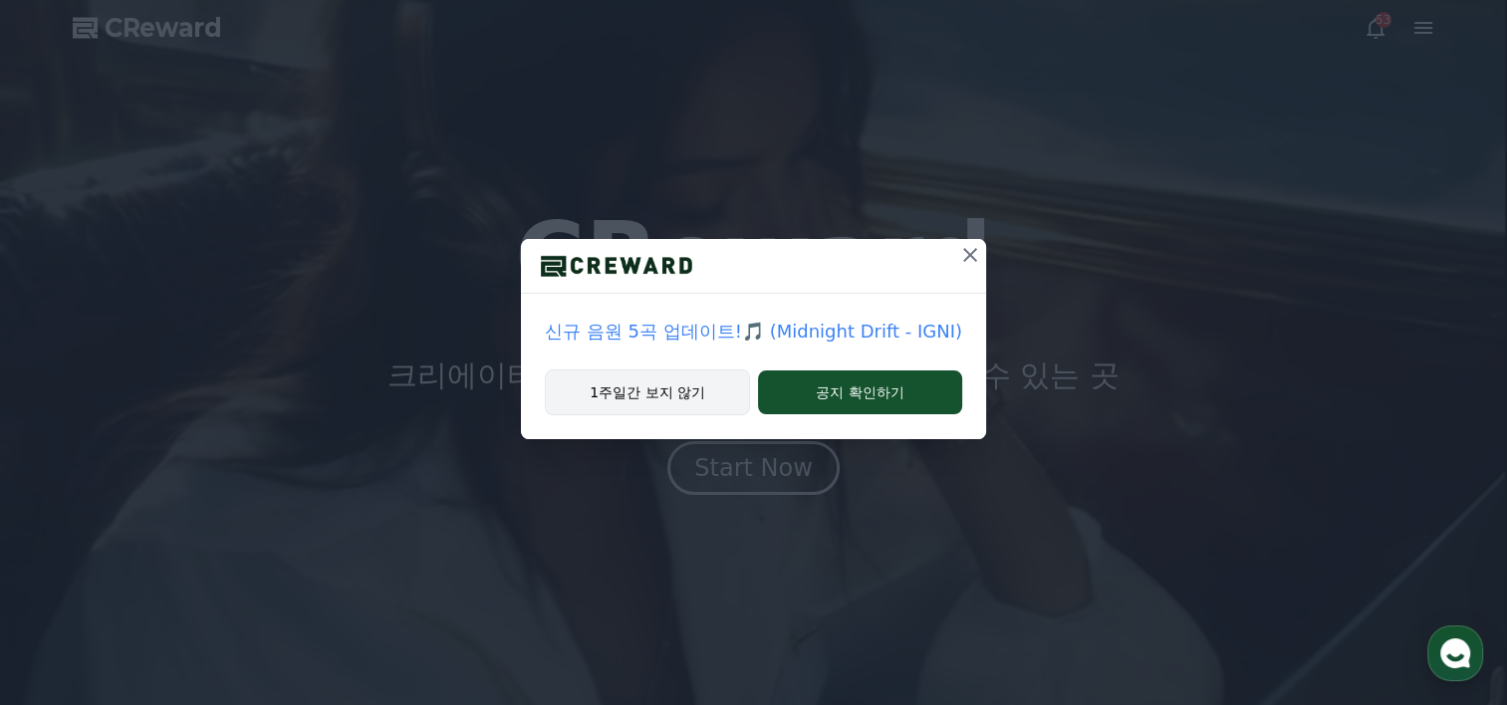
click at [678, 389] on button "1주일간 보지 않기" at bounding box center [647, 393] width 205 height 46
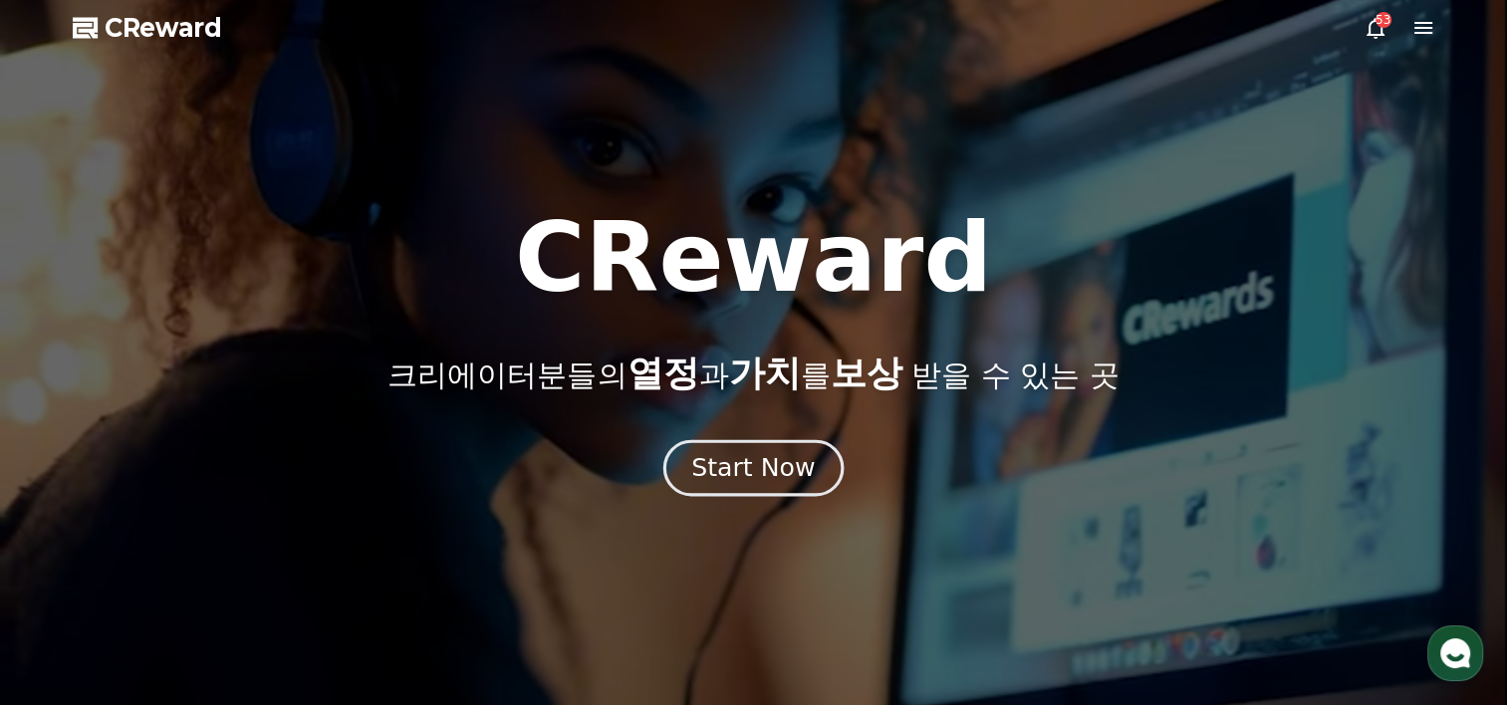
click at [795, 462] on div "Start Now" at bounding box center [753, 468] width 124 height 34
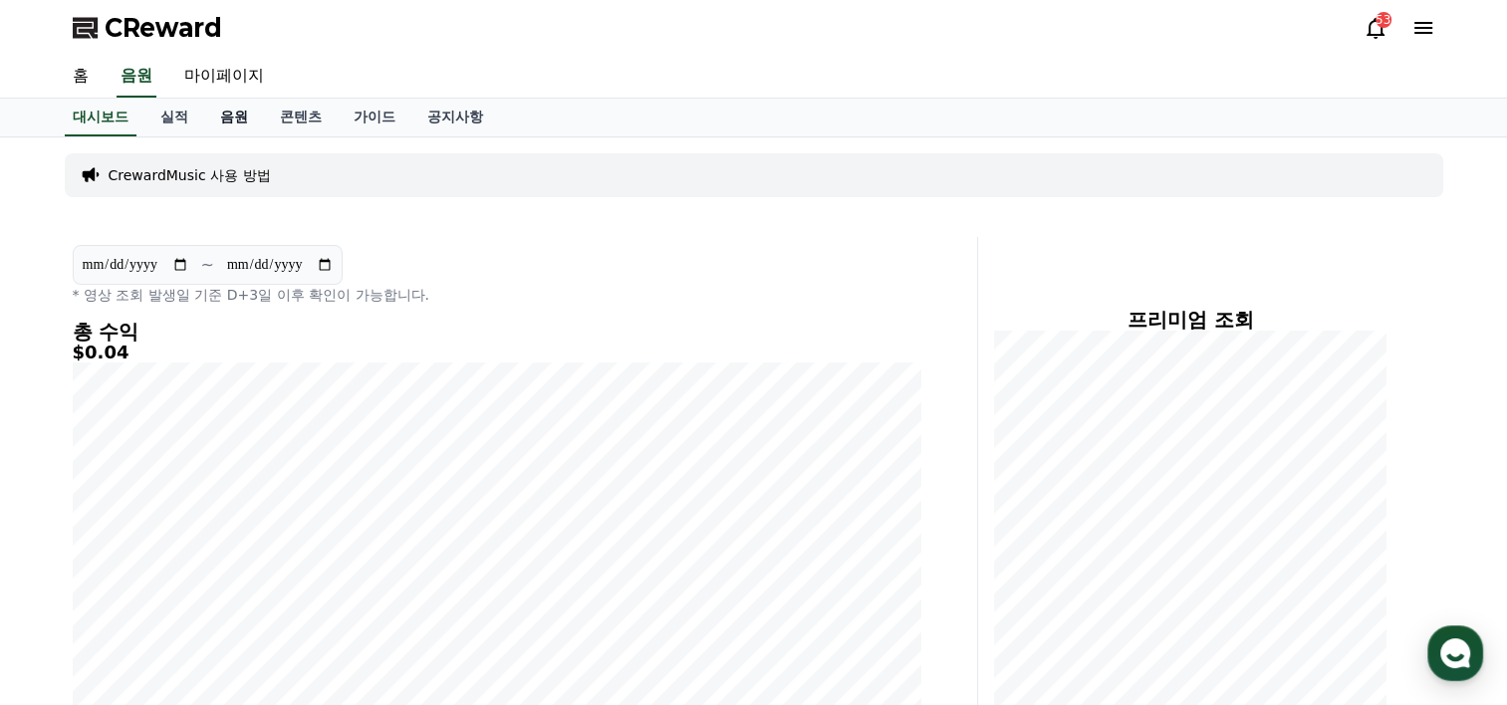
click at [239, 115] on link "음원" at bounding box center [234, 118] width 60 height 38
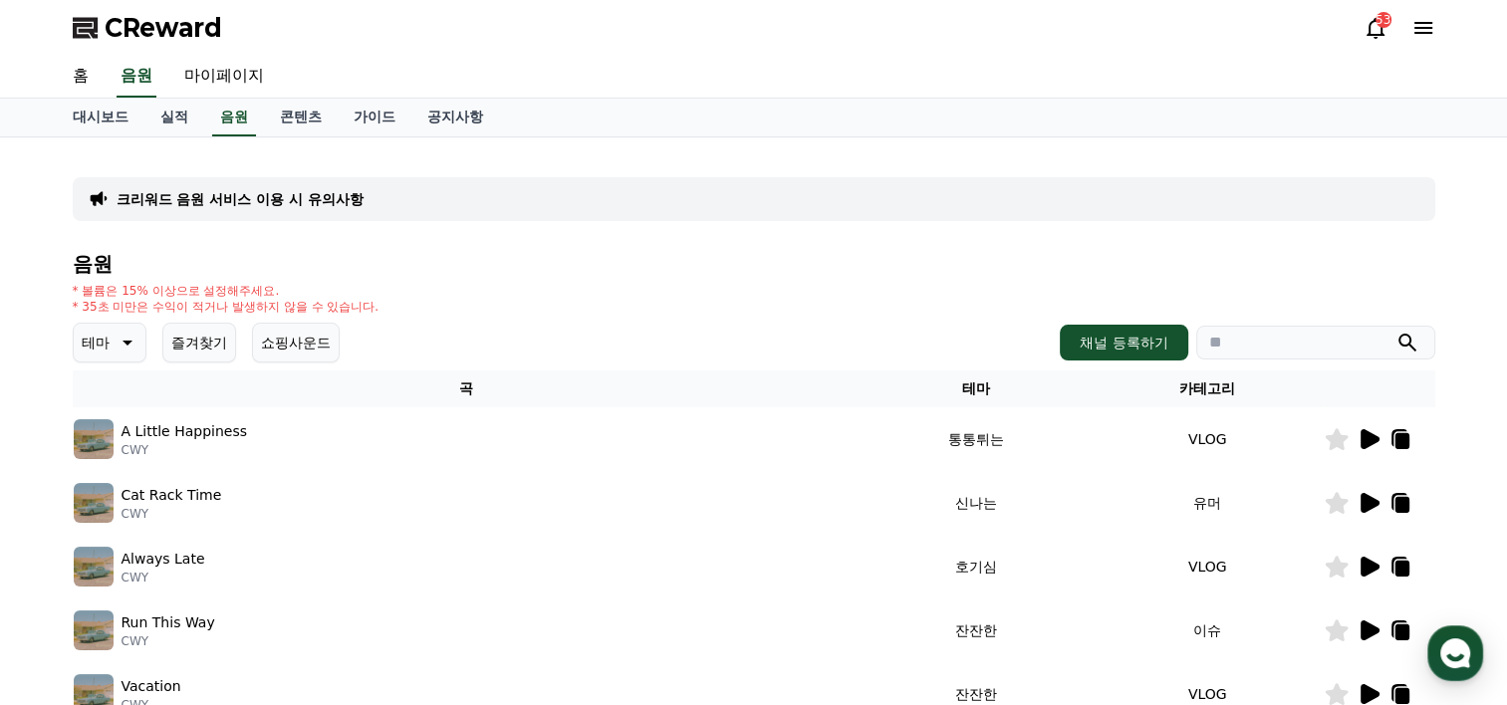
click at [94, 346] on p "테마" at bounding box center [96, 343] width 28 height 28
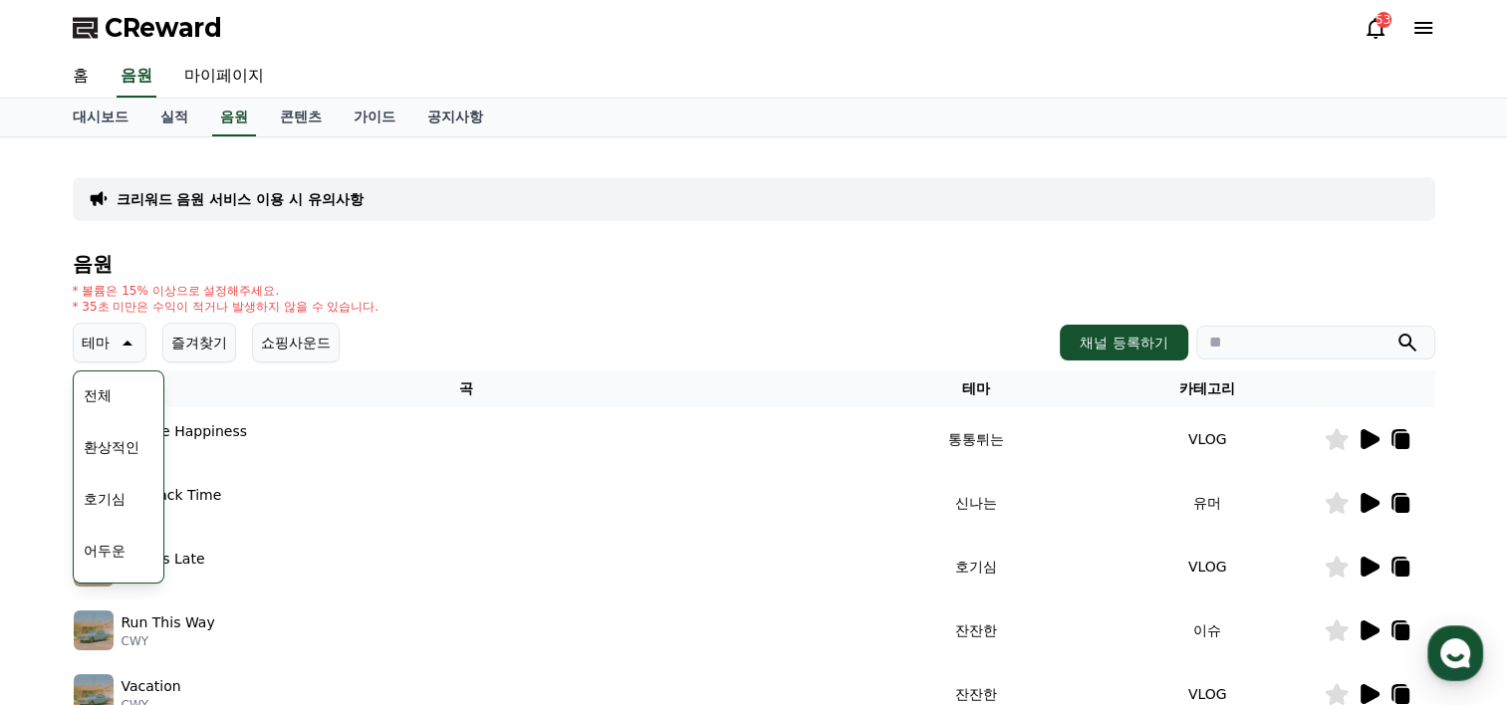
click at [106, 547] on button "어두운" at bounding box center [105, 551] width 58 height 44
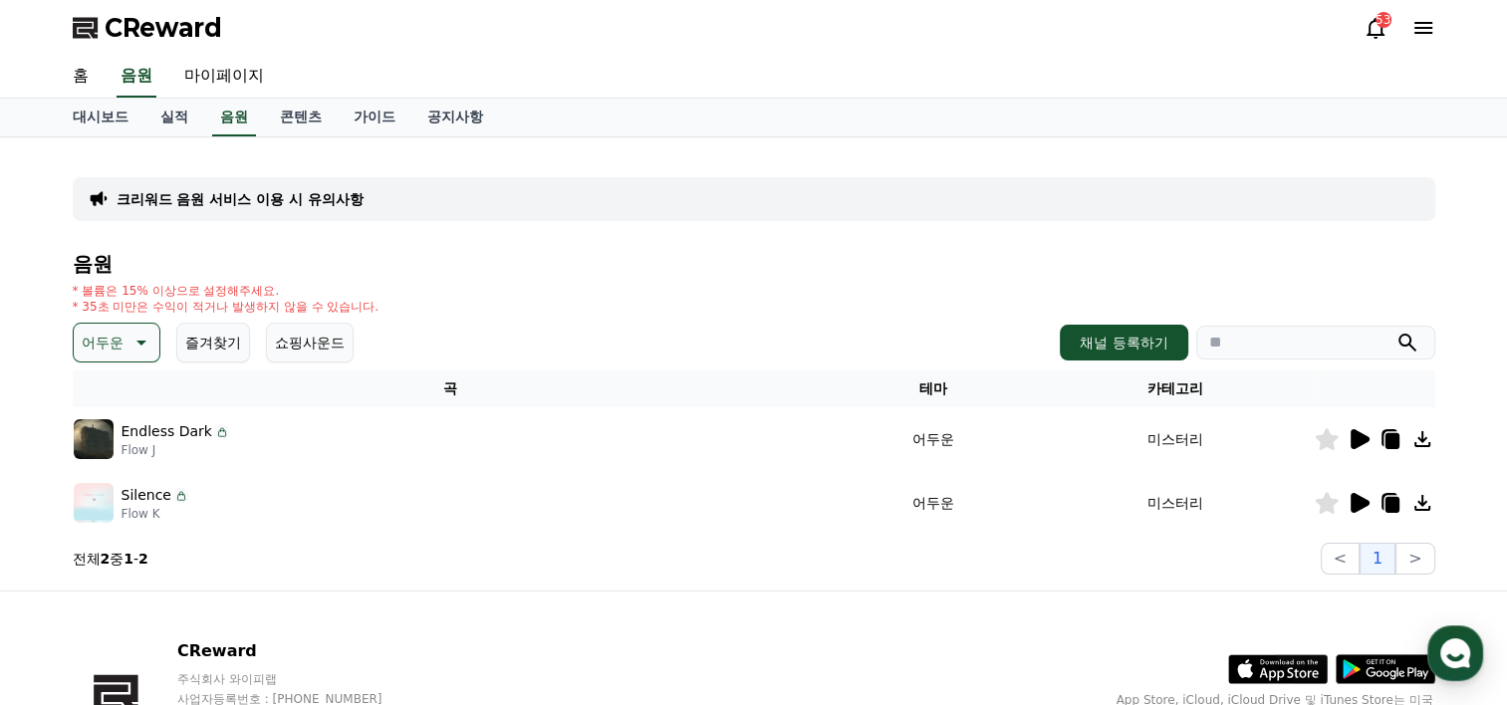
click at [1355, 496] on icon at bounding box center [1360, 503] width 19 height 20
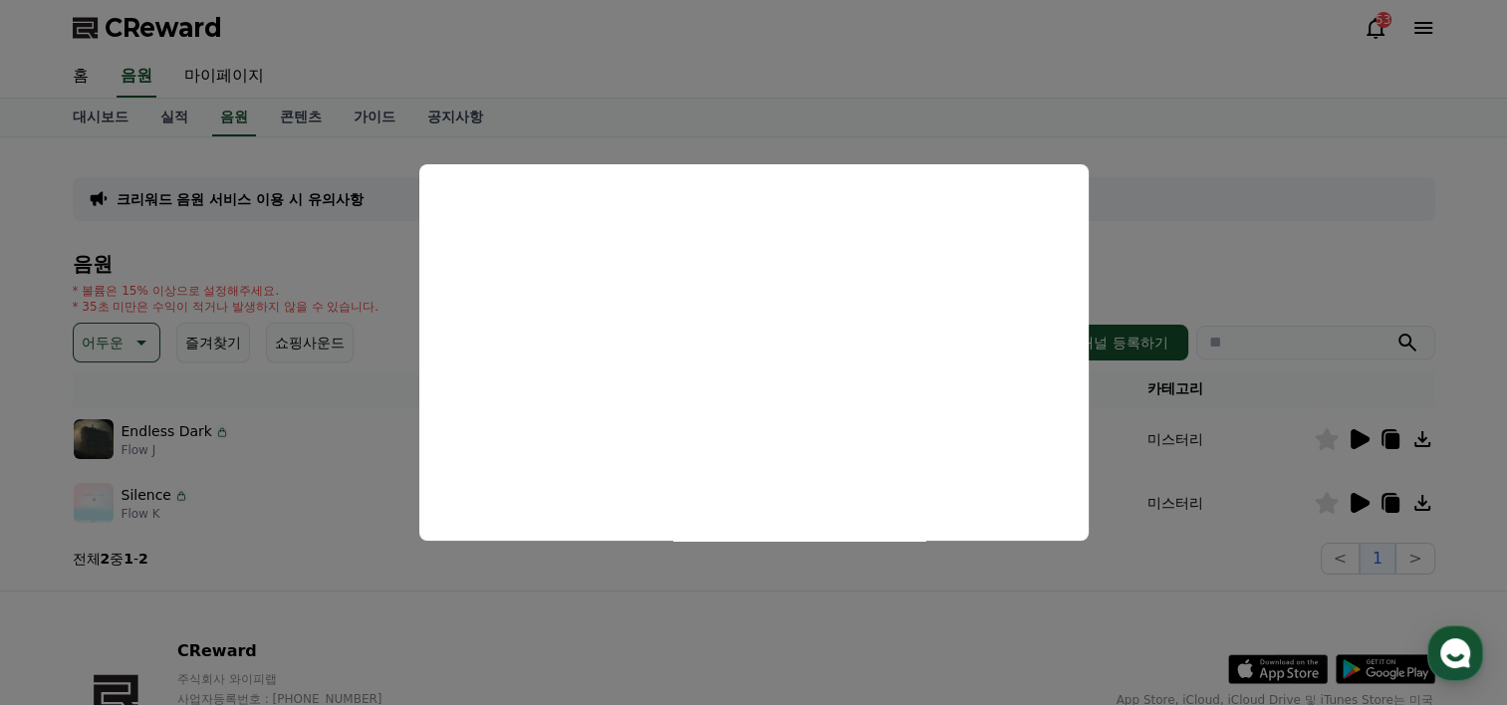
click at [1205, 551] on button "close modal" at bounding box center [753, 352] width 1507 height 705
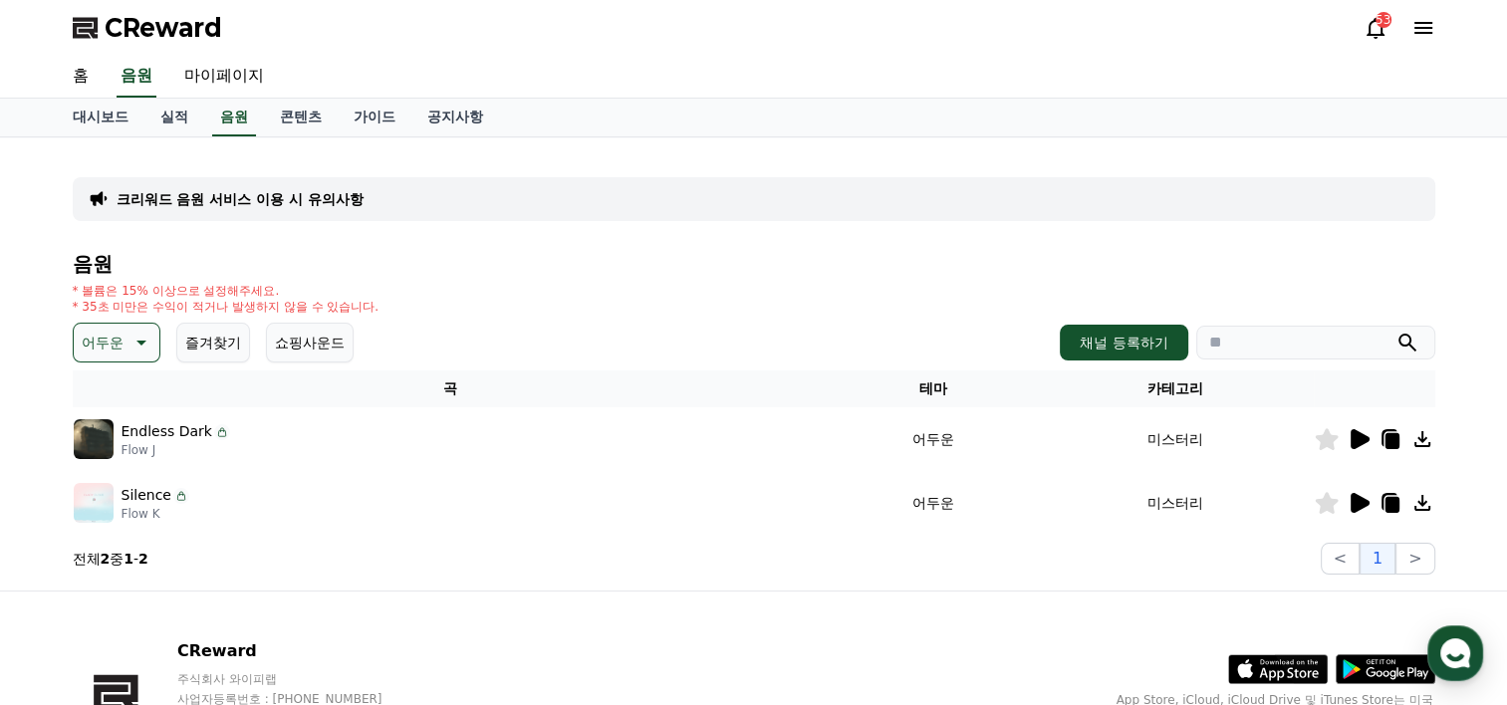
click at [1389, 508] on icon at bounding box center [1392, 505] width 14 height 16
click at [1387, 502] on icon at bounding box center [1392, 505] width 14 height 16
